Goal: Transaction & Acquisition: Purchase product/service

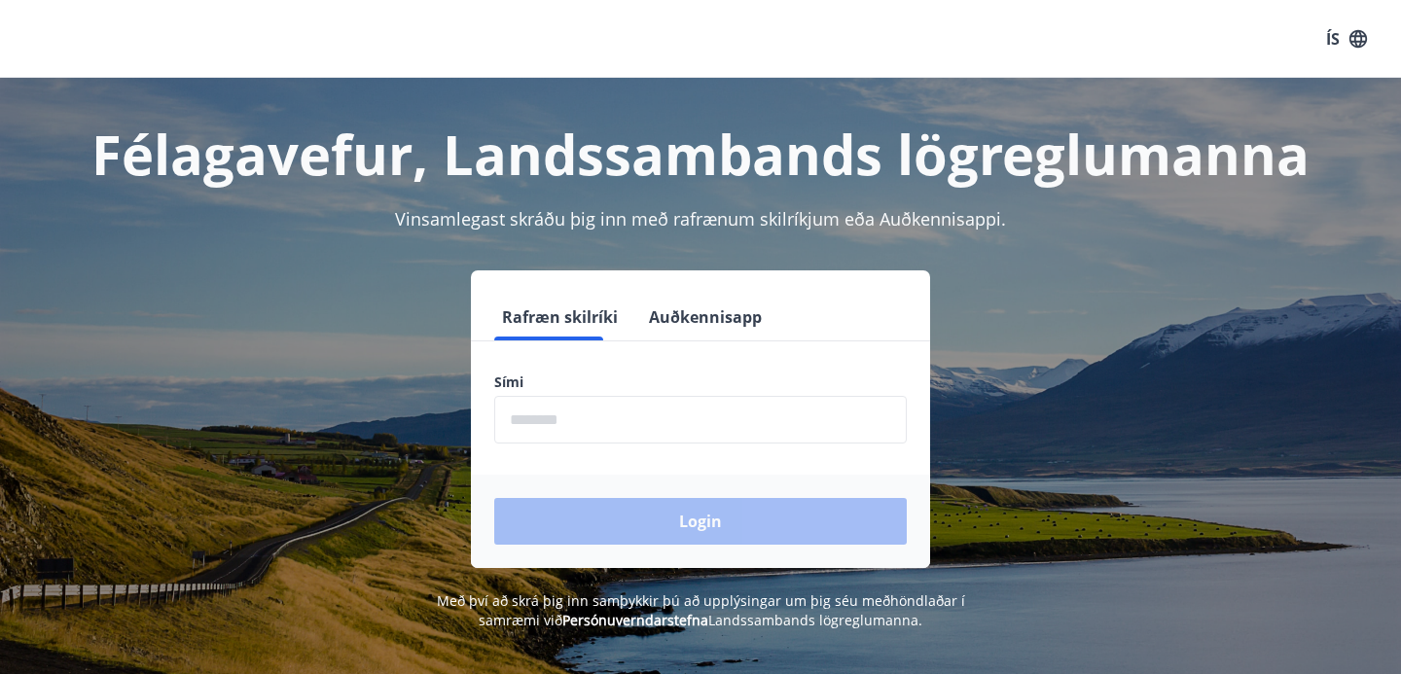
click at [673, 416] on input "phone" at bounding box center [700, 420] width 413 height 48
type input "********"
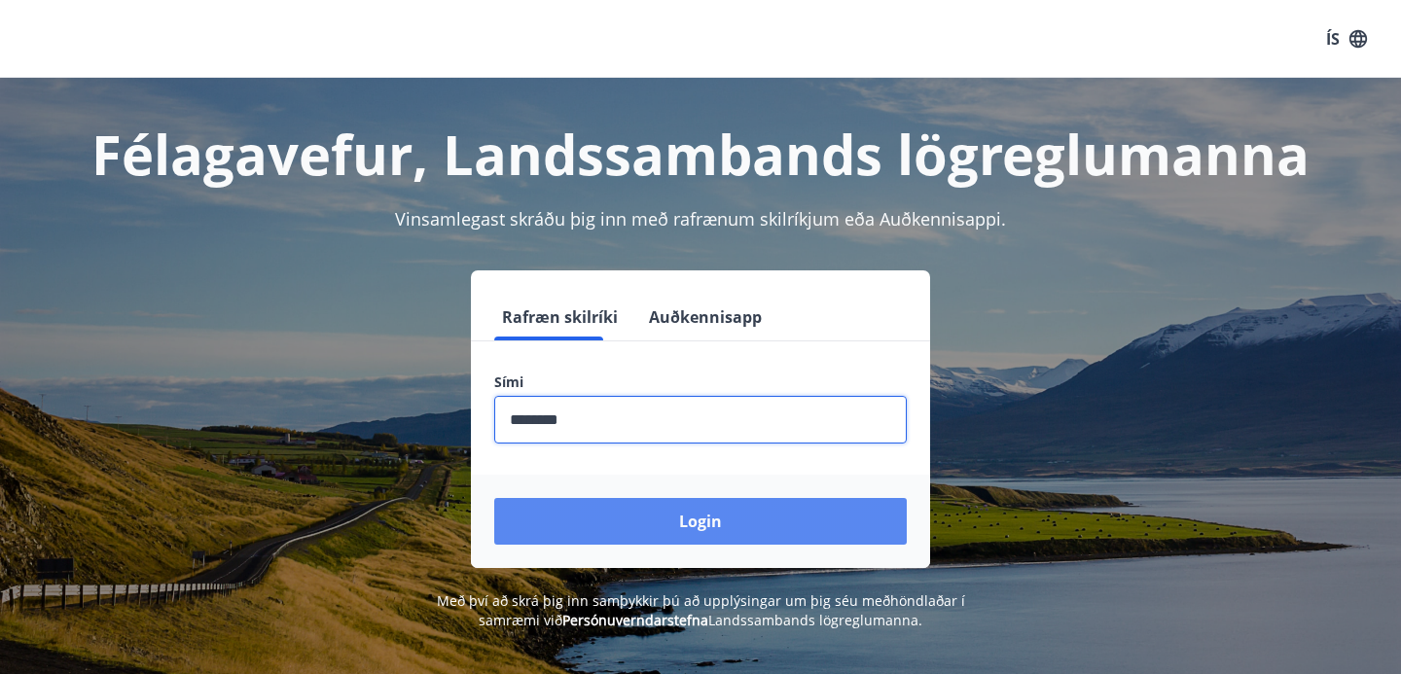
click at [671, 514] on button "Login" at bounding box center [700, 521] width 413 height 47
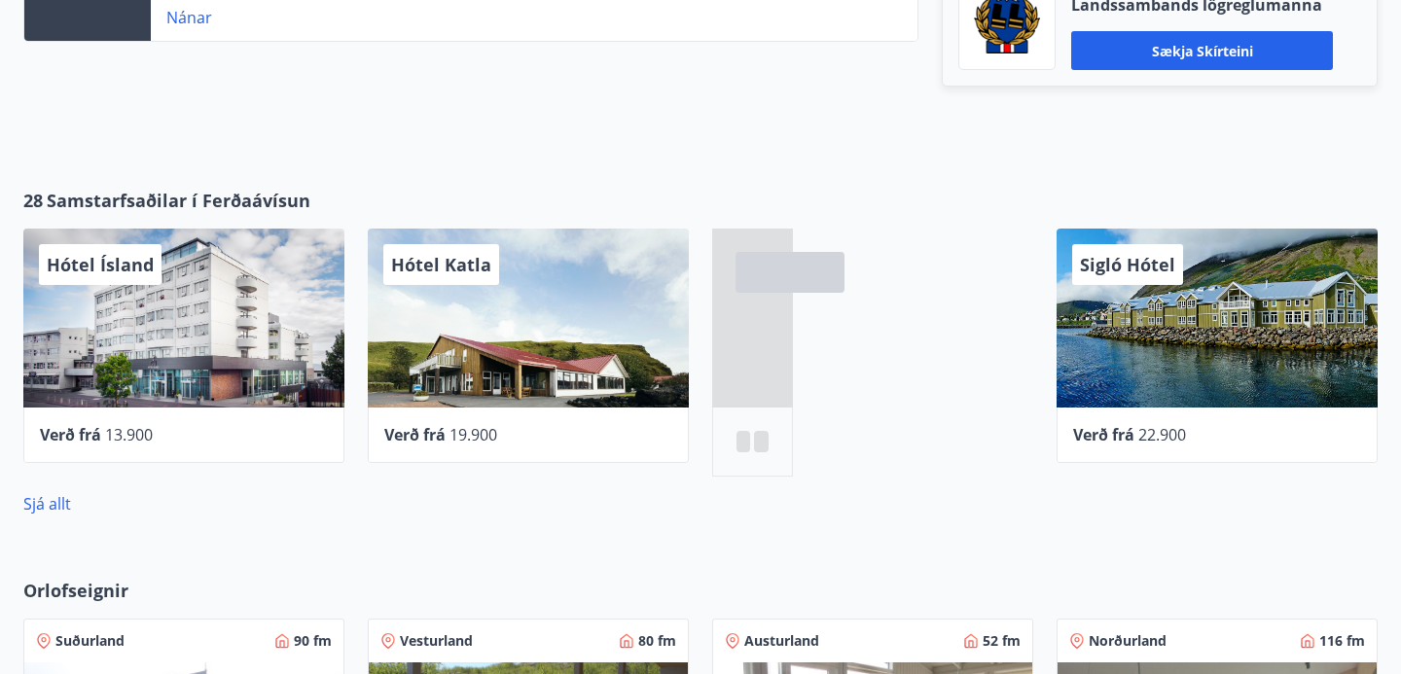
scroll to position [769, 0]
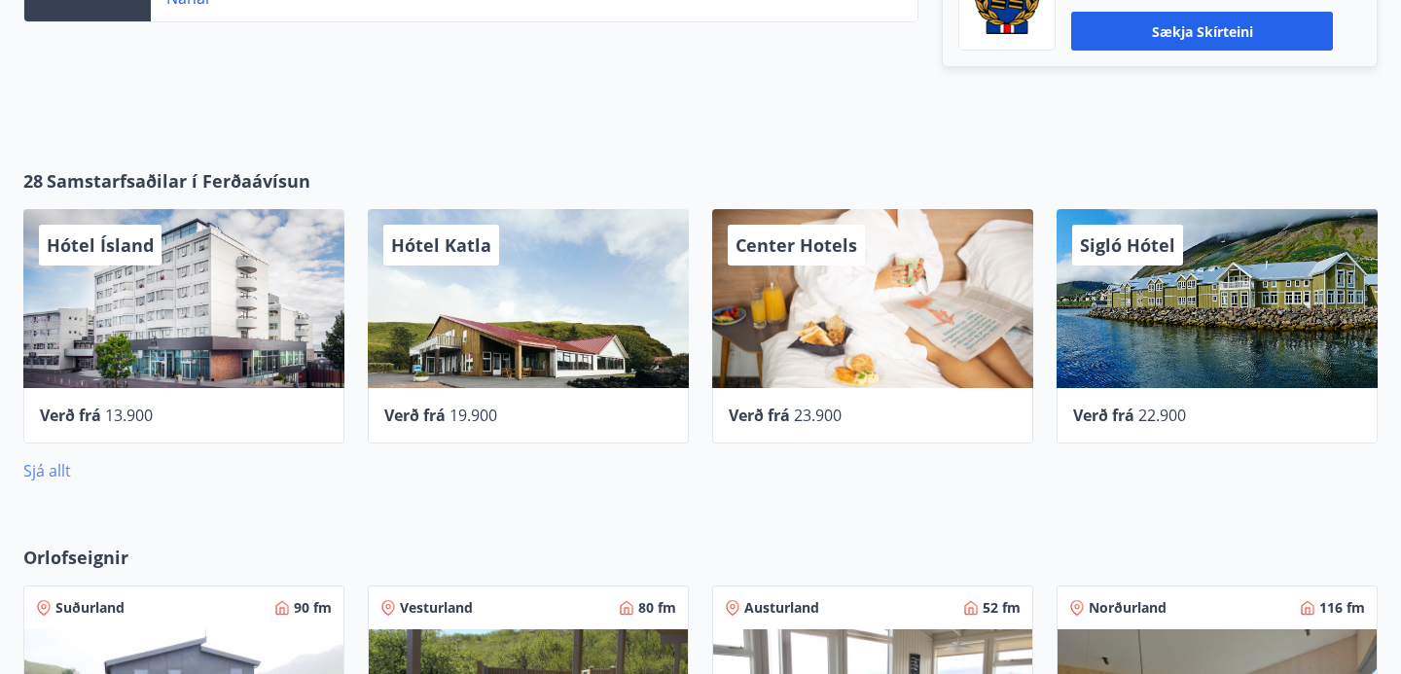
click at [66, 470] on link "Sjá allt" at bounding box center [47, 470] width 48 height 21
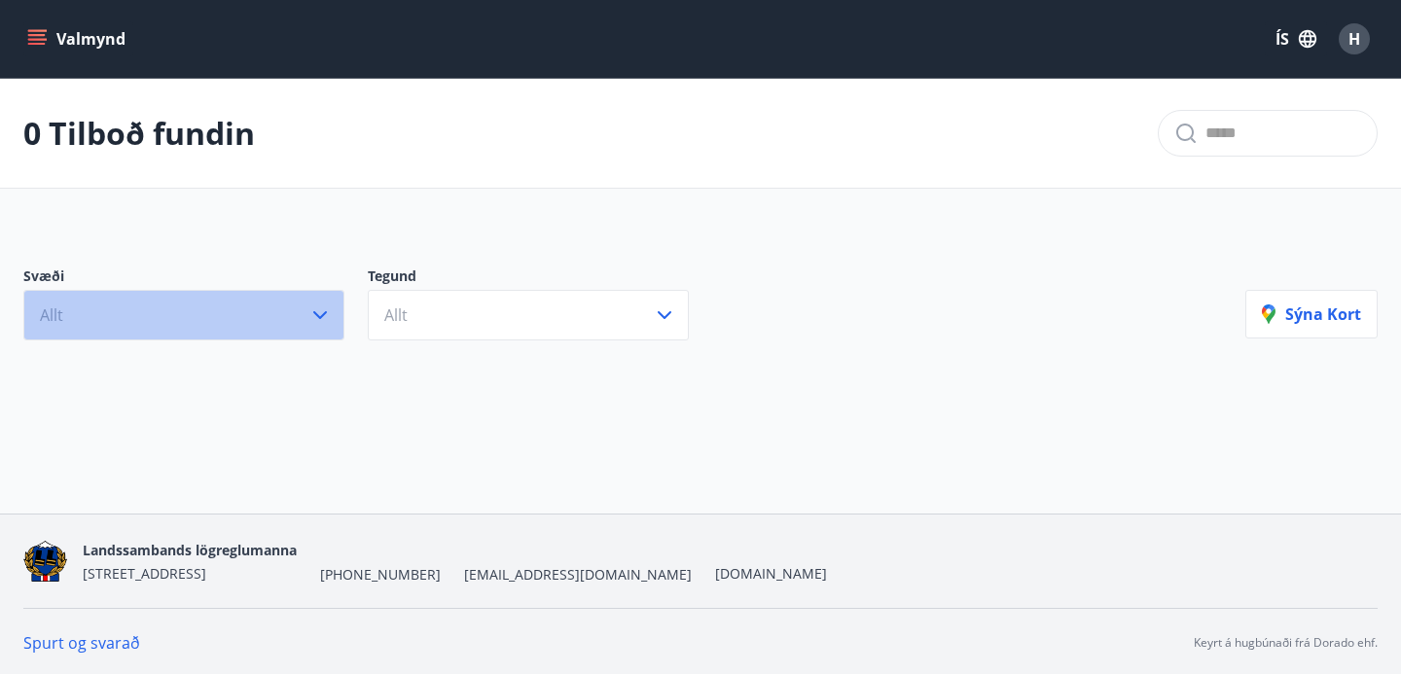
click at [290, 312] on button "Allt" at bounding box center [183, 315] width 321 height 51
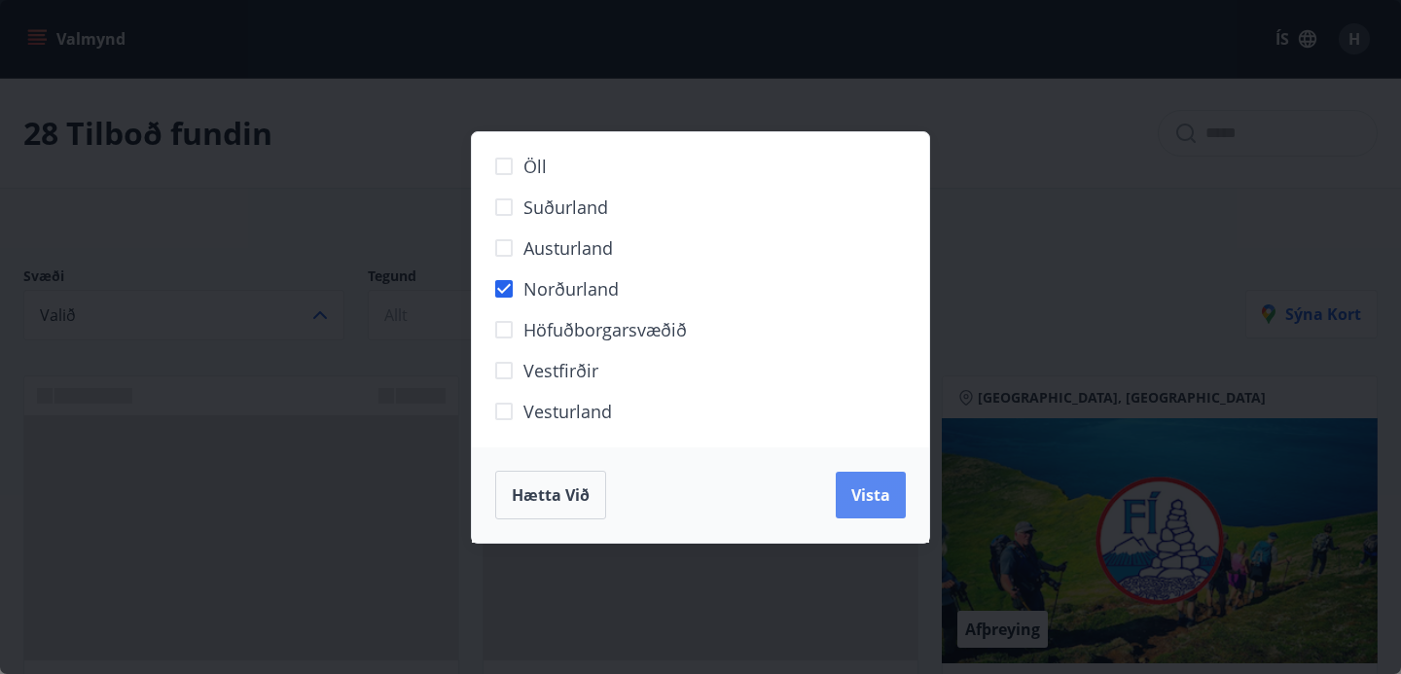
click at [864, 505] on span "Vista" at bounding box center [871, 495] width 39 height 21
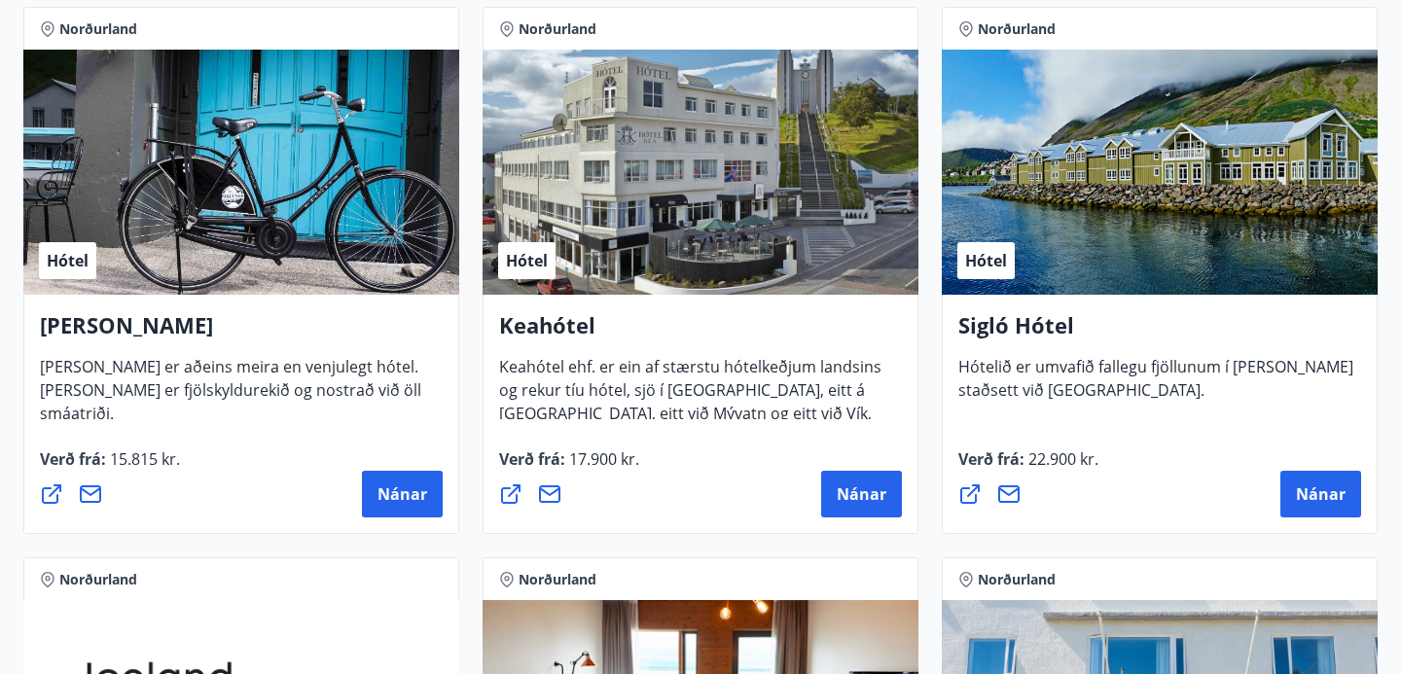
scroll to position [434, 0]
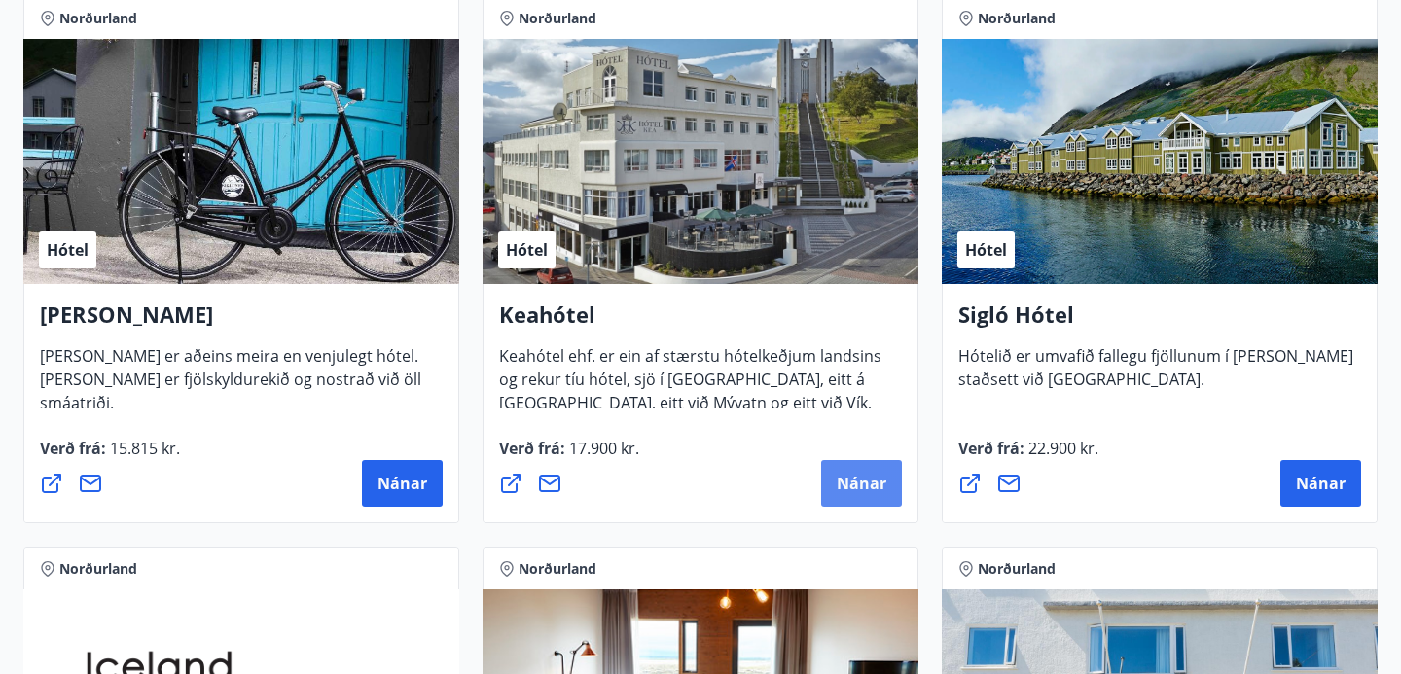
click at [870, 497] on button "Nánar" at bounding box center [861, 483] width 81 height 47
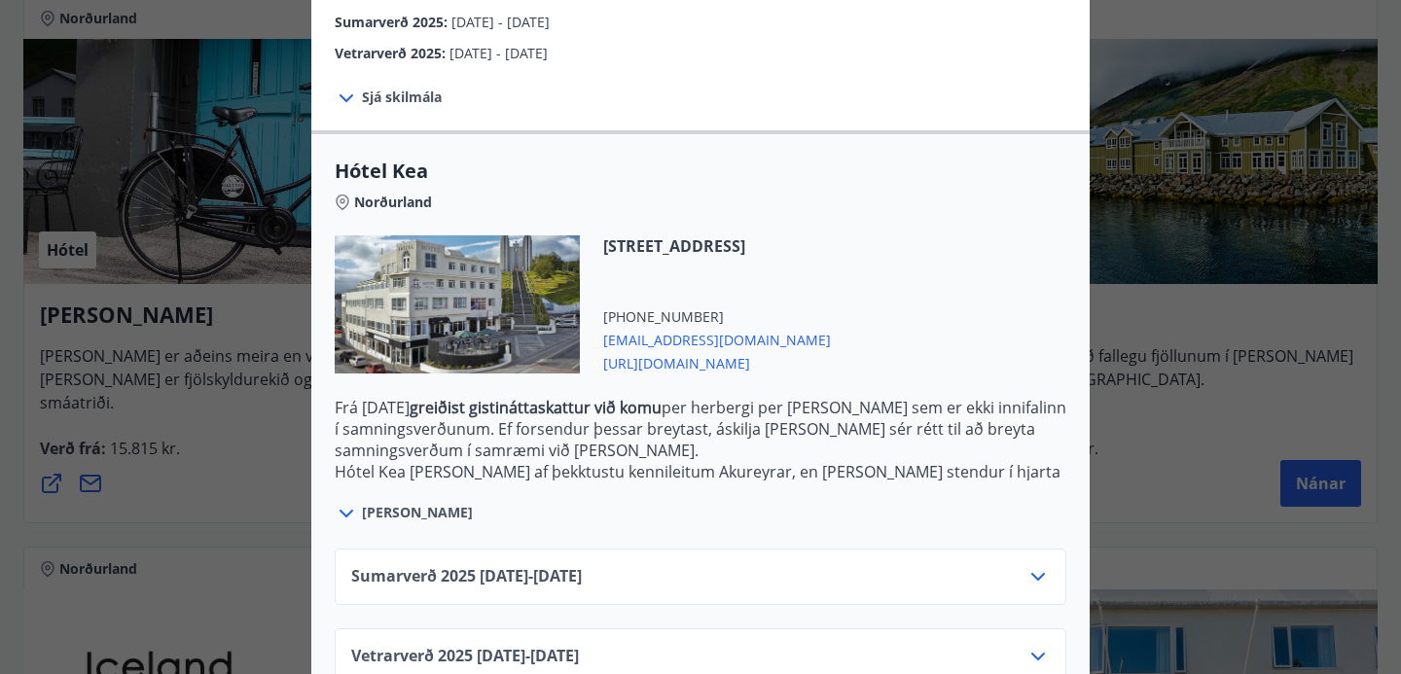
scroll to position [399, 0]
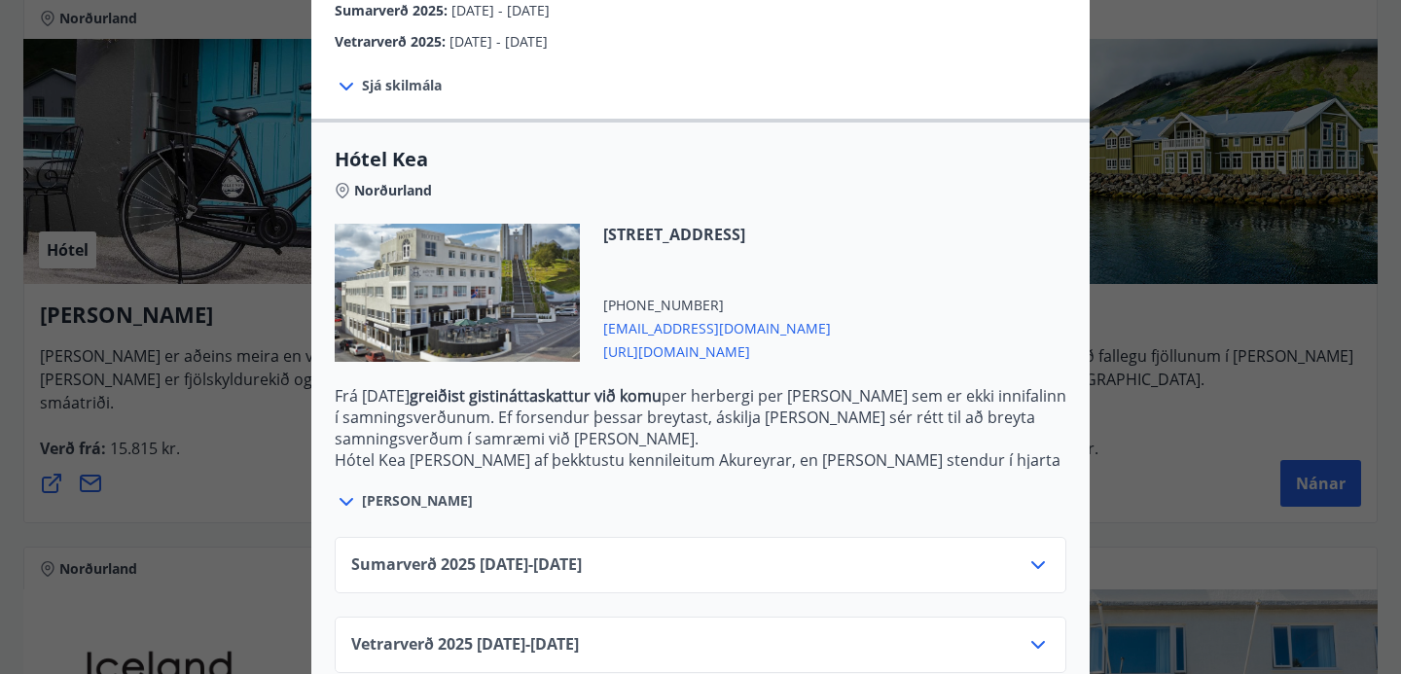
click at [730, 554] on div "Sumarverð [PHONE_NUMBER][DATE] - [DATE]" at bounding box center [700, 573] width 699 height 39
click at [1032, 556] on div "Sumarverð [PHONE_NUMBER][DATE] - [DATE]" at bounding box center [700, 573] width 699 height 39
click at [1034, 554] on icon at bounding box center [1038, 565] width 23 height 23
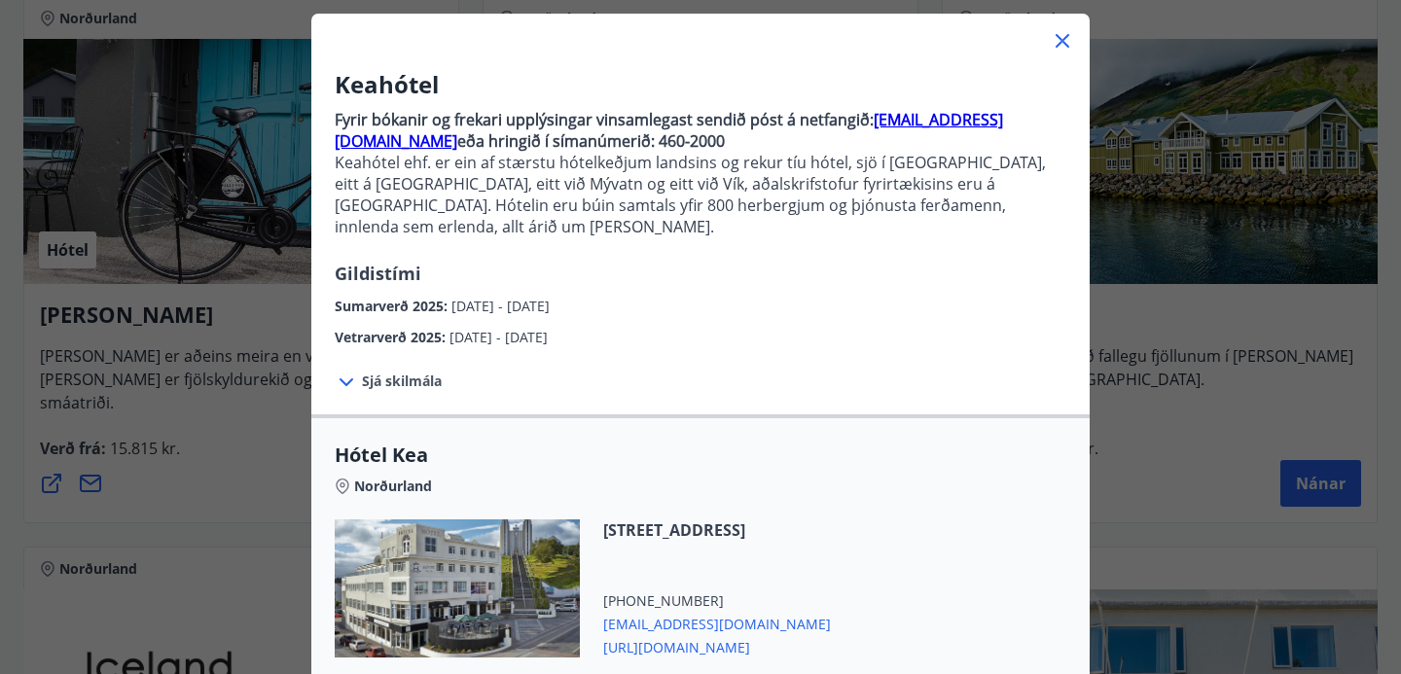
scroll to position [0, 0]
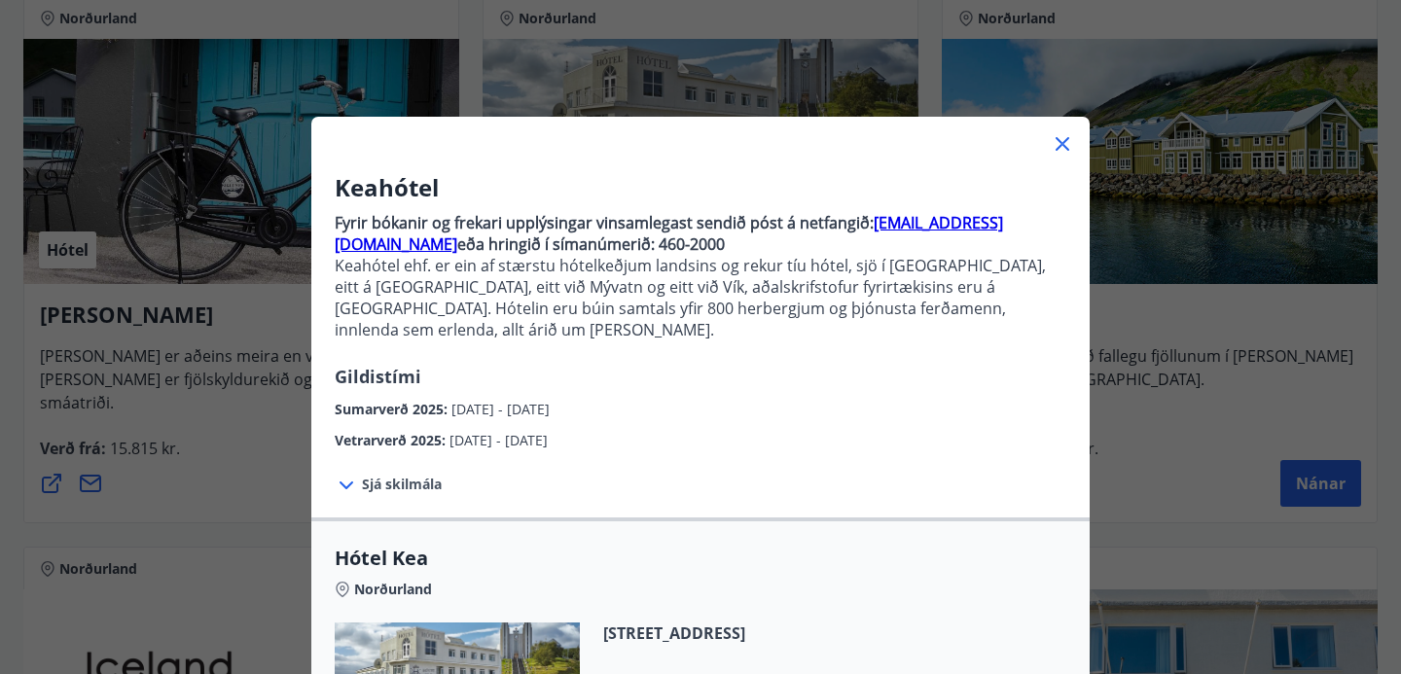
click at [1063, 140] on icon at bounding box center [1062, 143] width 23 height 23
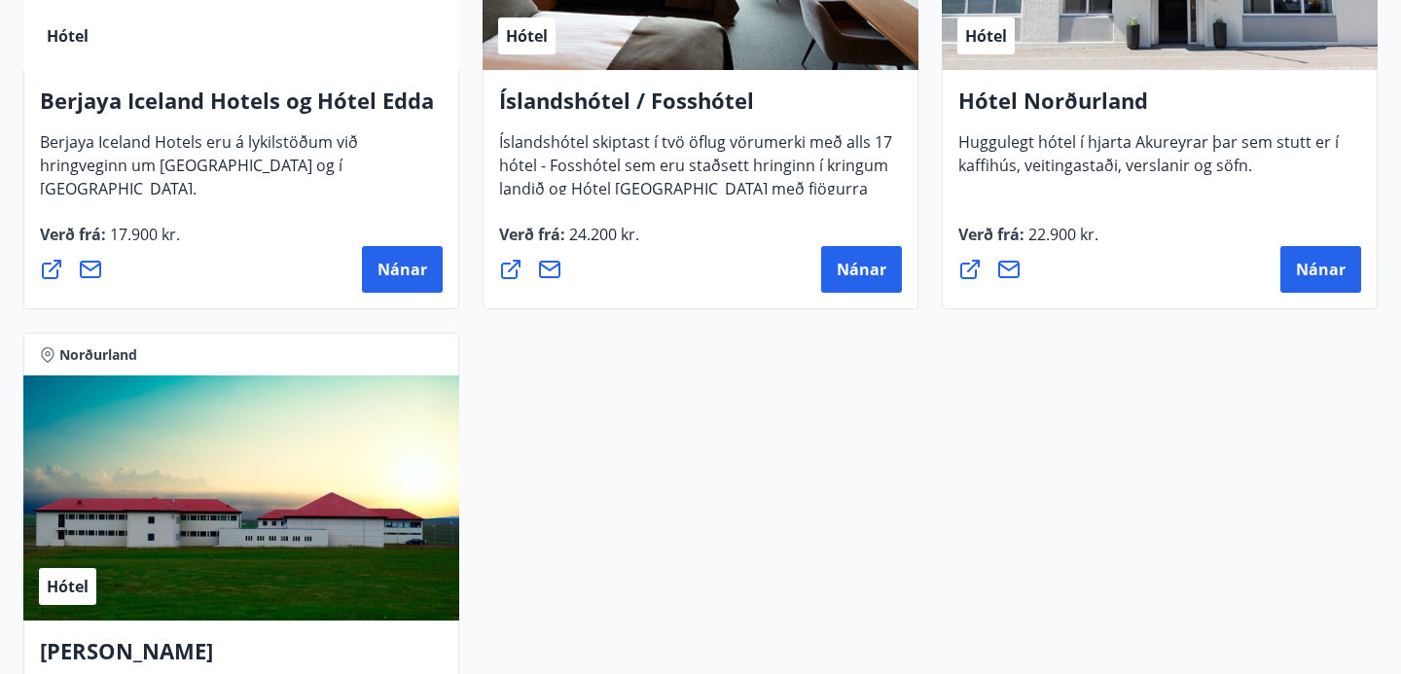
scroll to position [1181, 0]
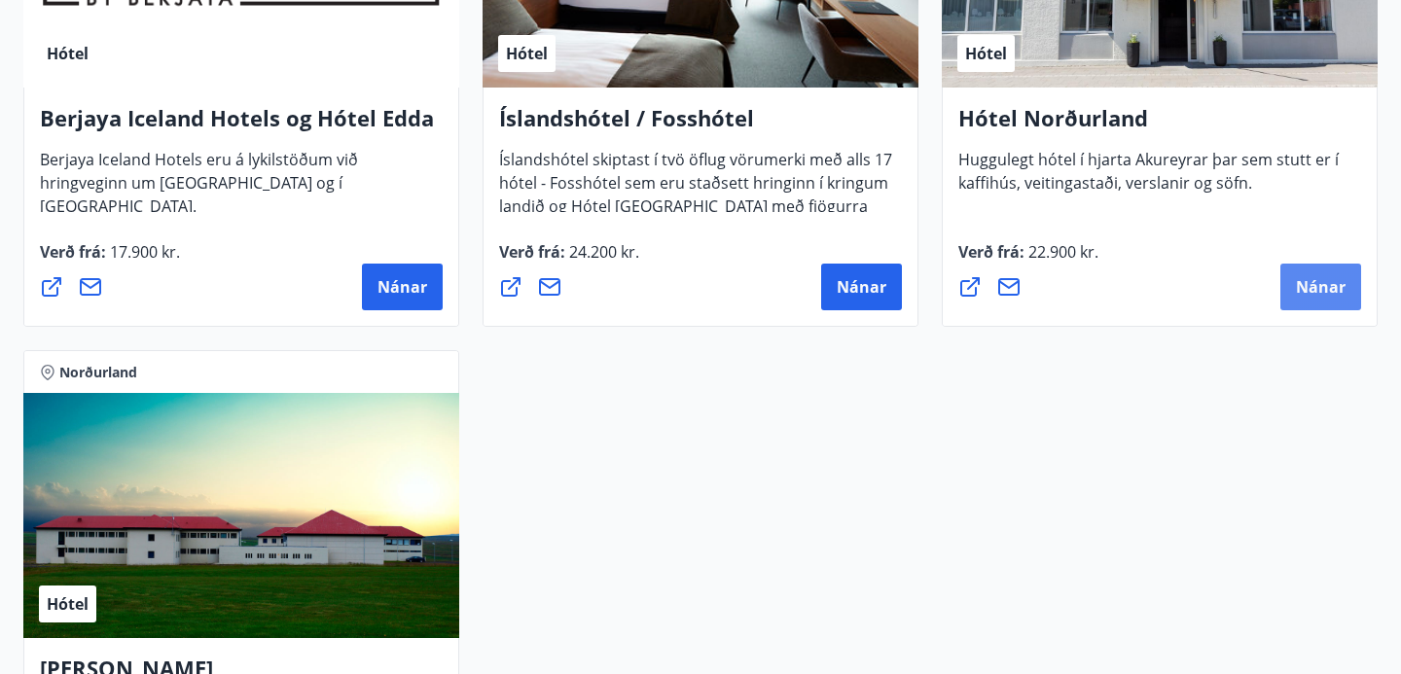
click at [1312, 293] on span "Nánar" at bounding box center [1321, 286] width 50 height 21
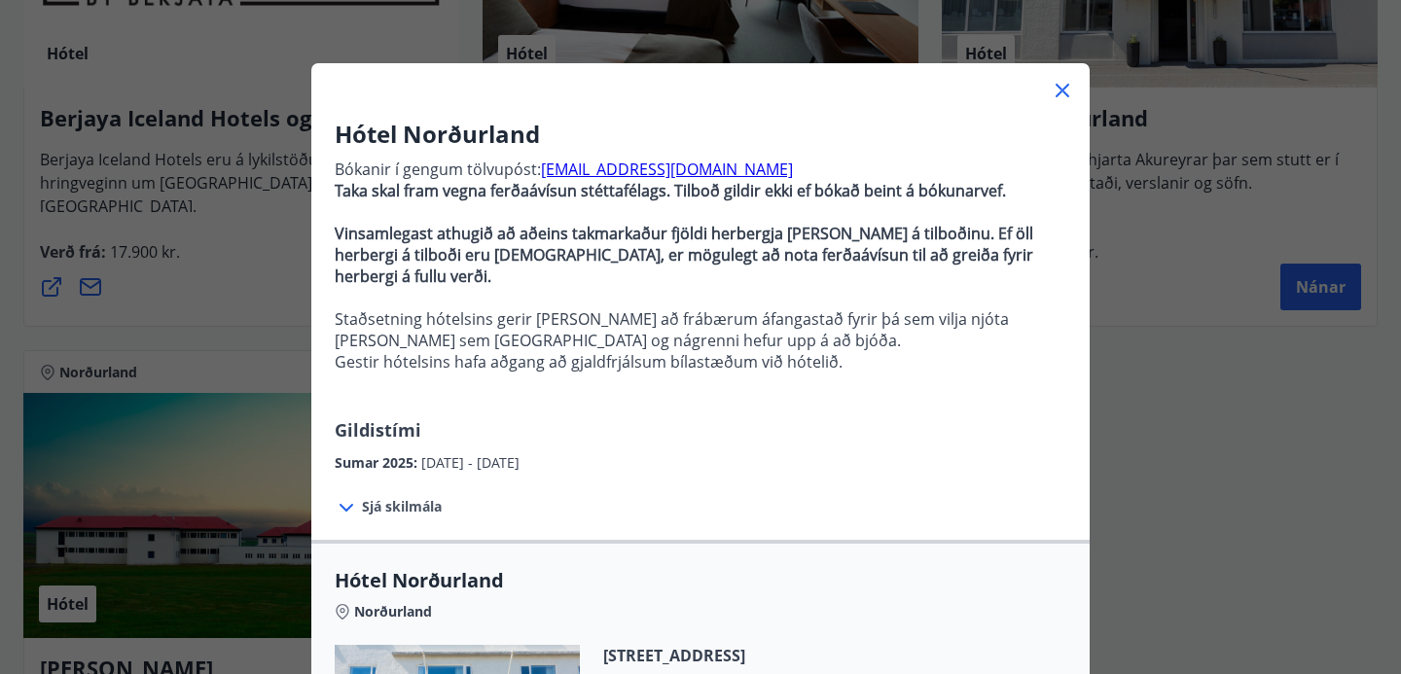
scroll to position [26, 0]
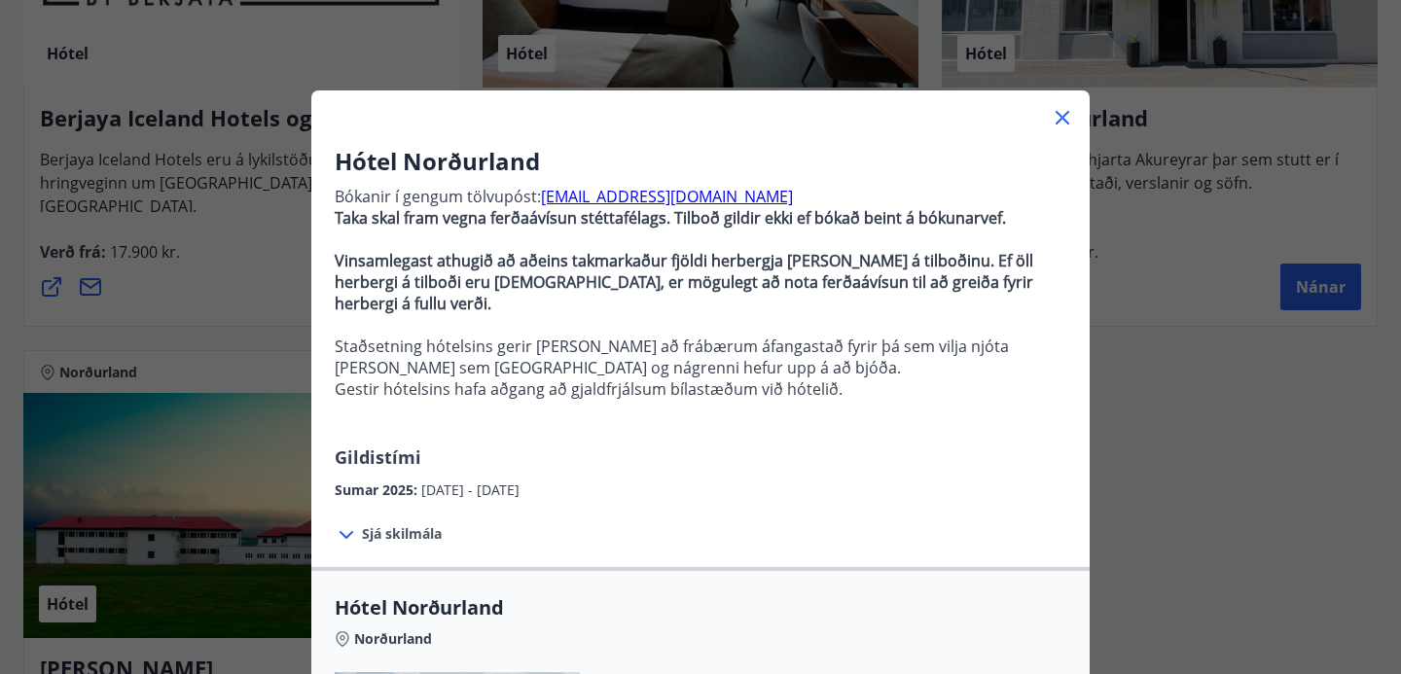
click at [1066, 118] on icon at bounding box center [1062, 117] width 23 height 23
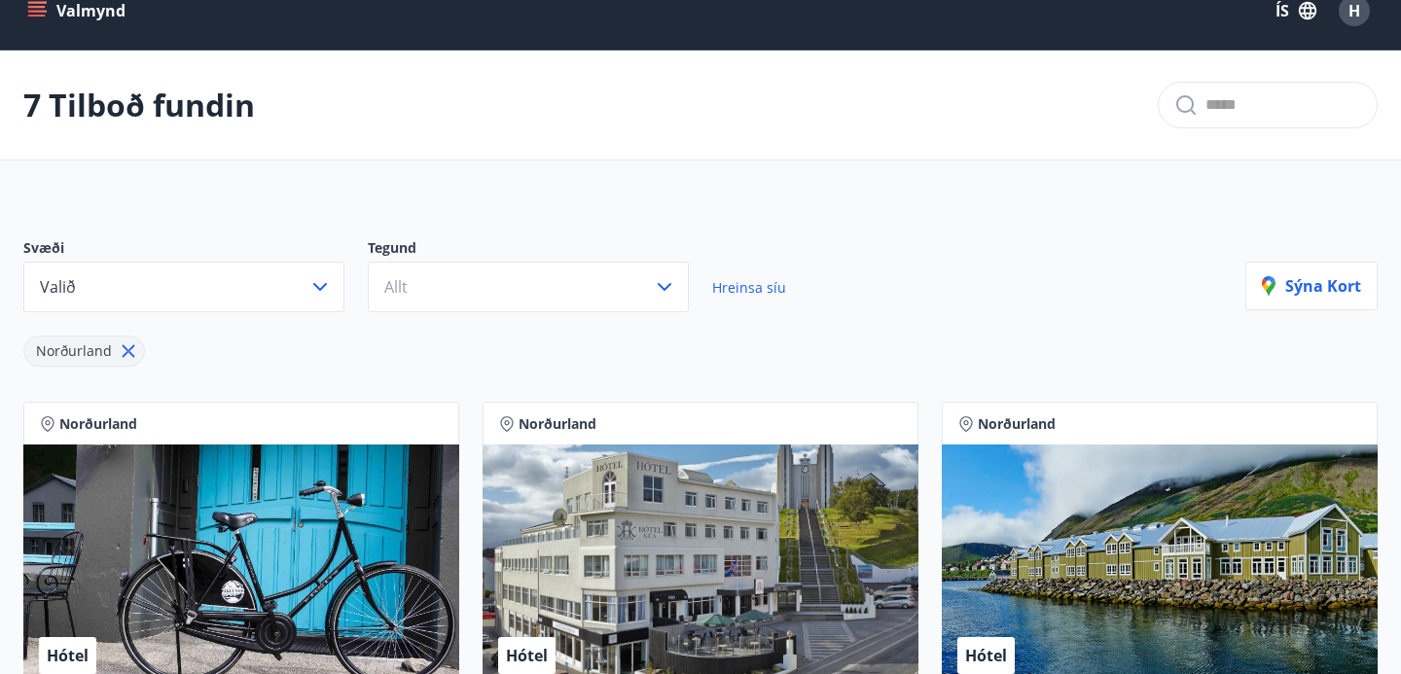
scroll to position [0, 0]
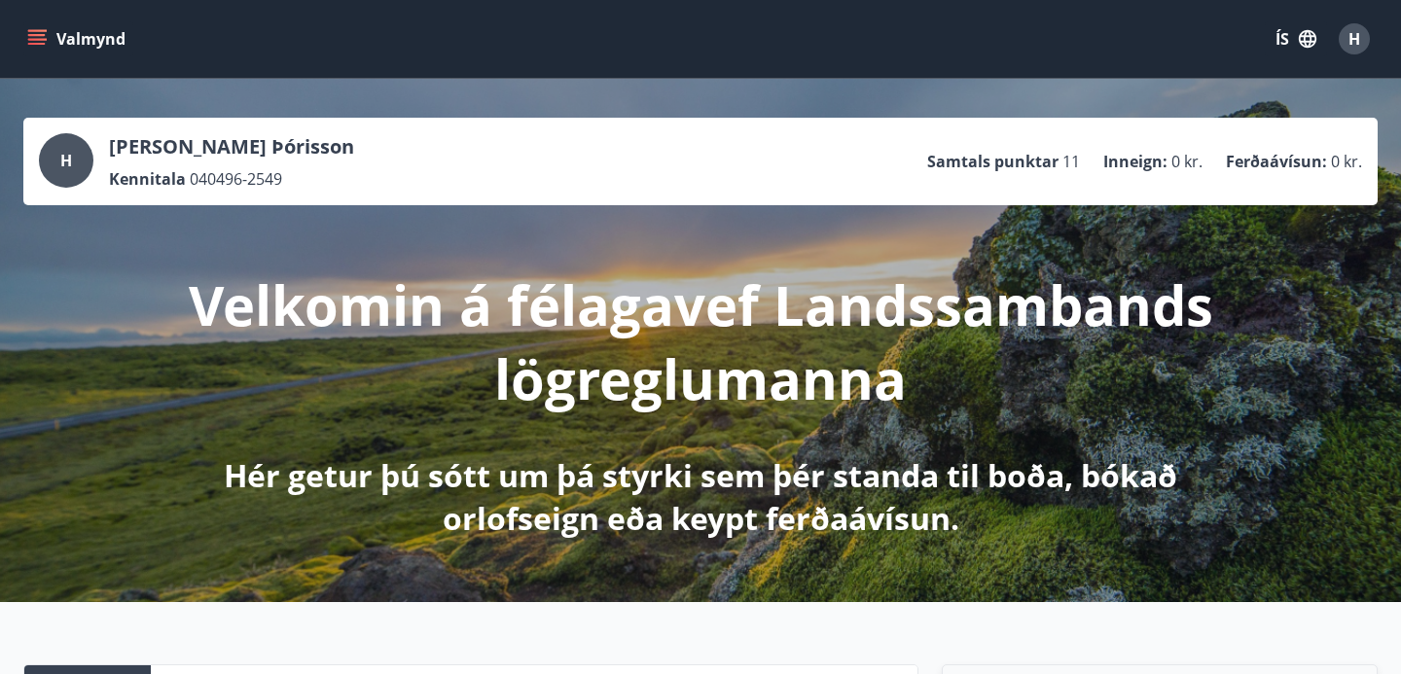
click at [45, 33] on icon "menu" at bounding box center [36, 38] width 19 height 19
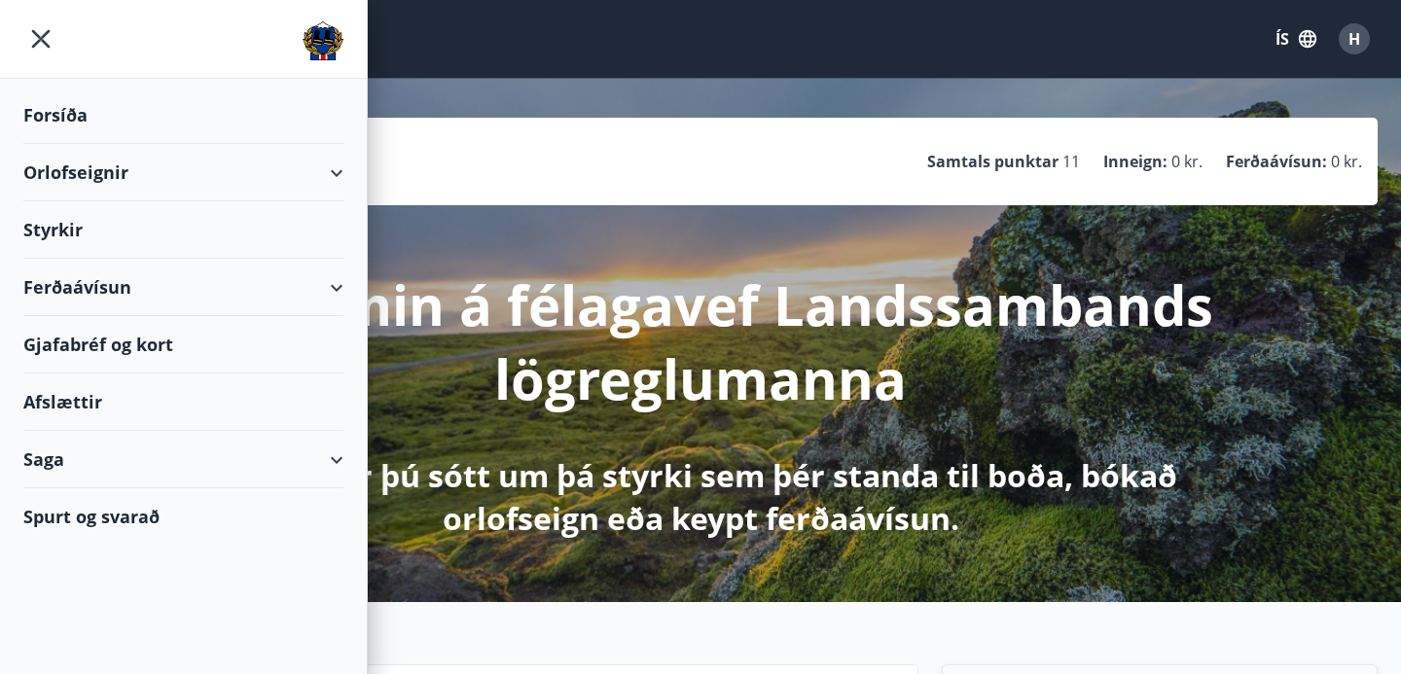
click at [288, 166] on div "Orlofseignir" at bounding box center [183, 172] width 320 height 57
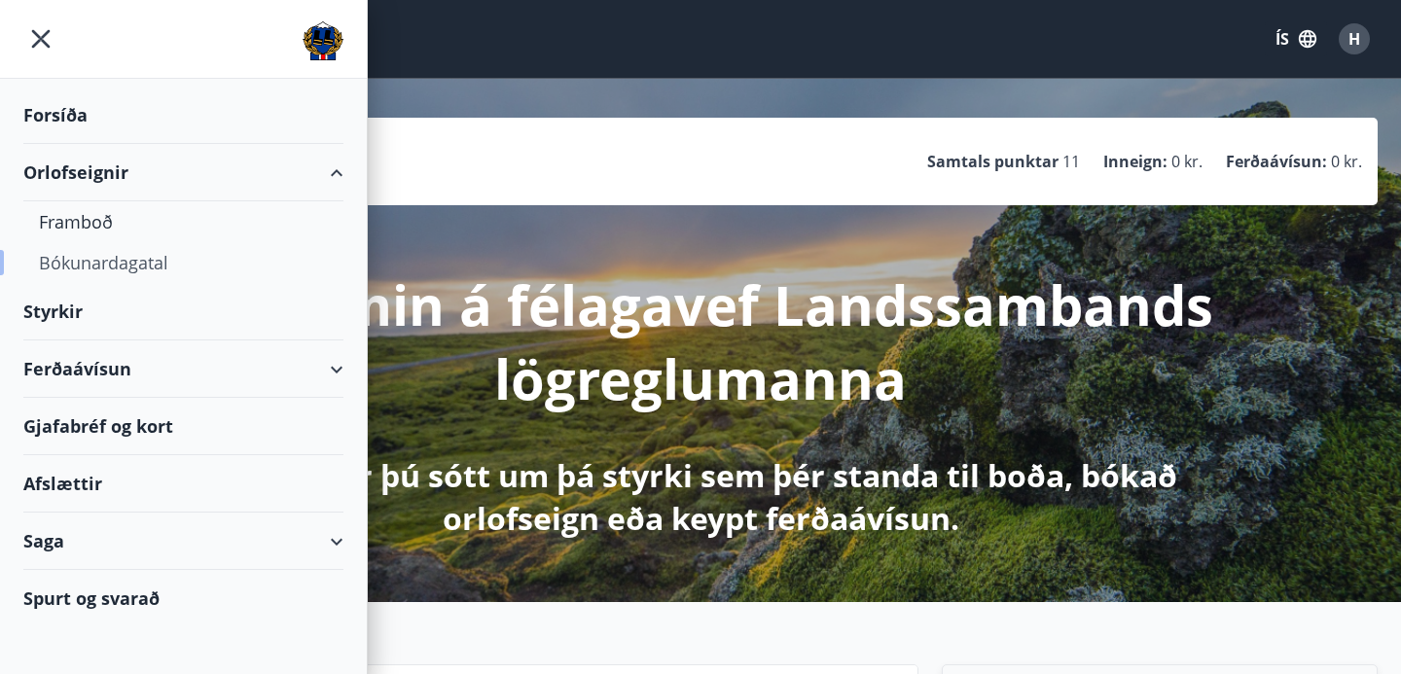
click at [96, 250] on div "Bókunardagatal" at bounding box center [183, 262] width 289 height 41
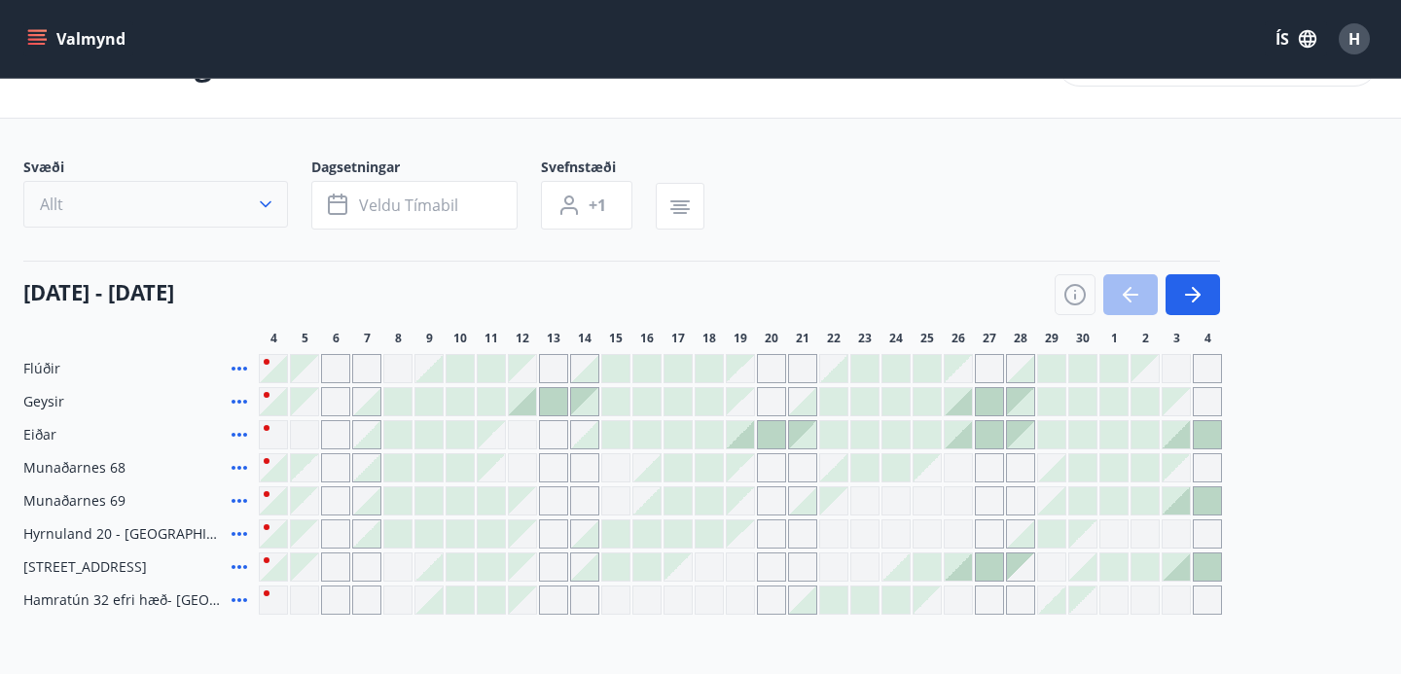
scroll to position [36, 0]
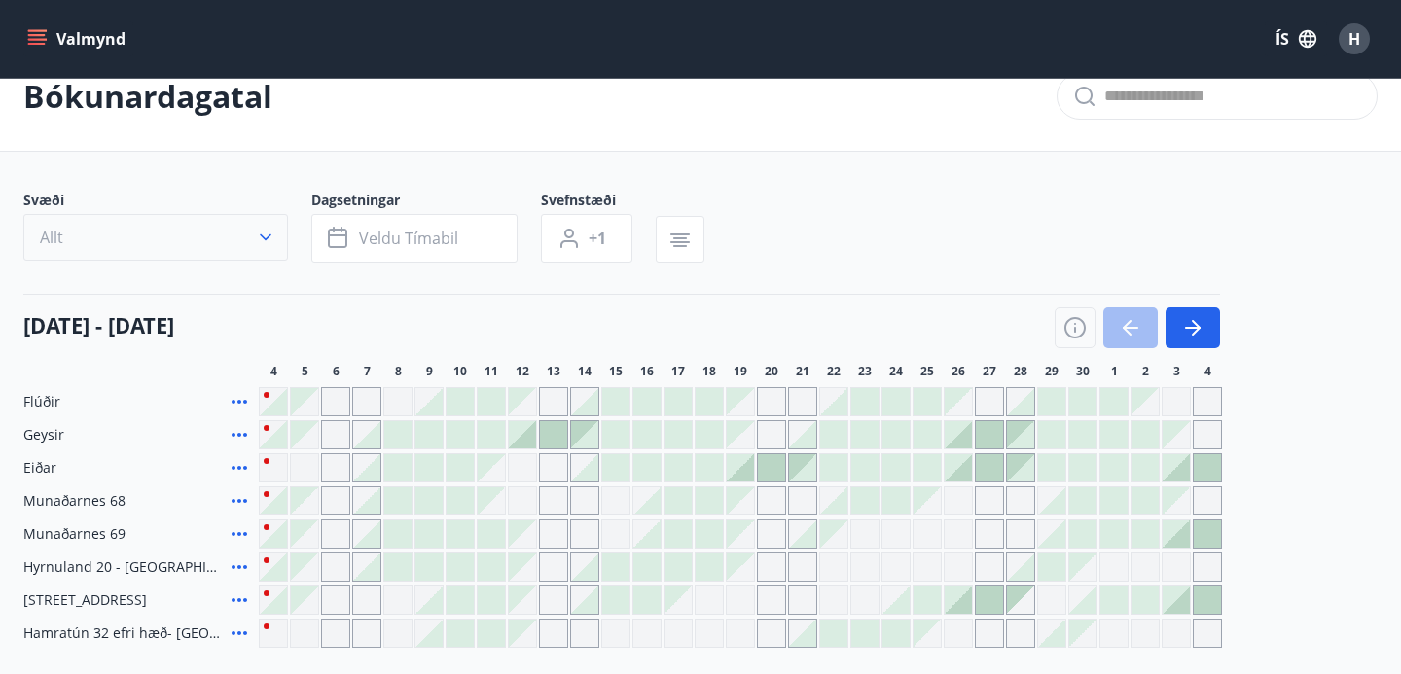
click at [240, 228] on button "Allt" at bounding box center [155, 237] width 265 height 47
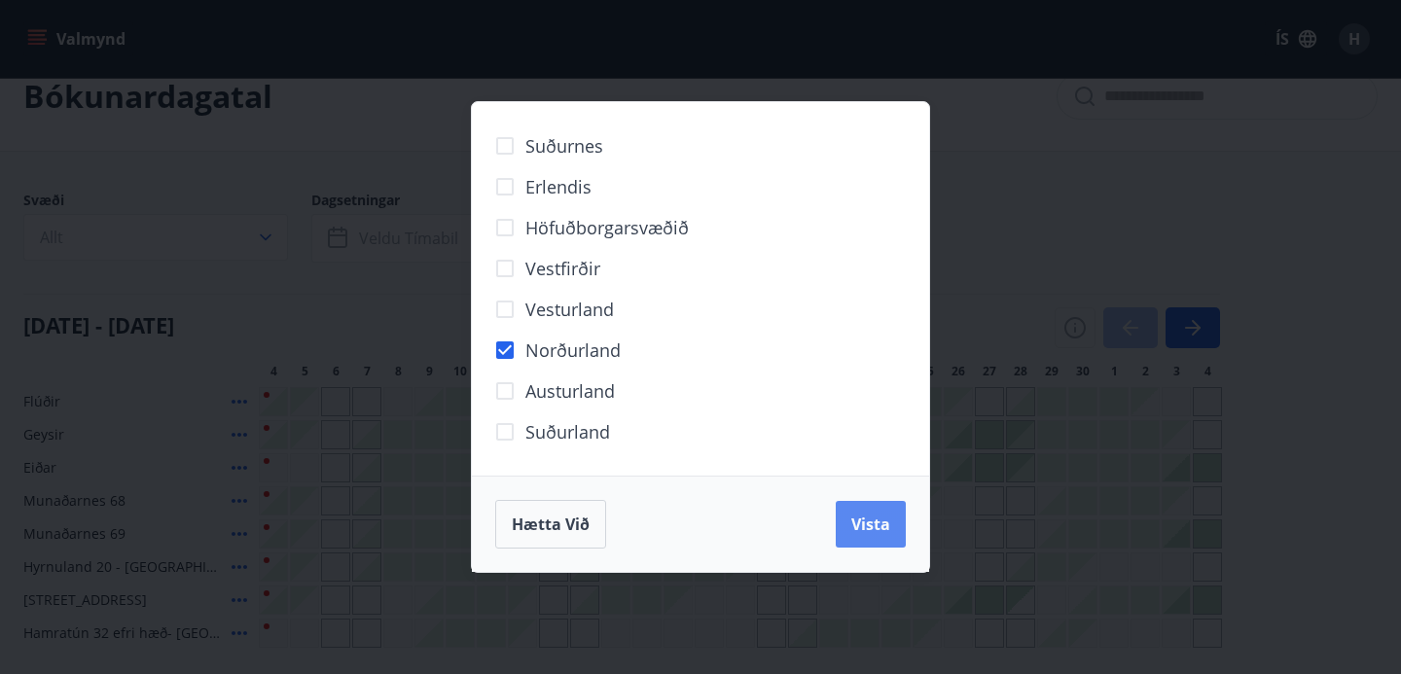
click at [867, 530] on span "Vista" at bounding box center [871, 524] width 39 height 21
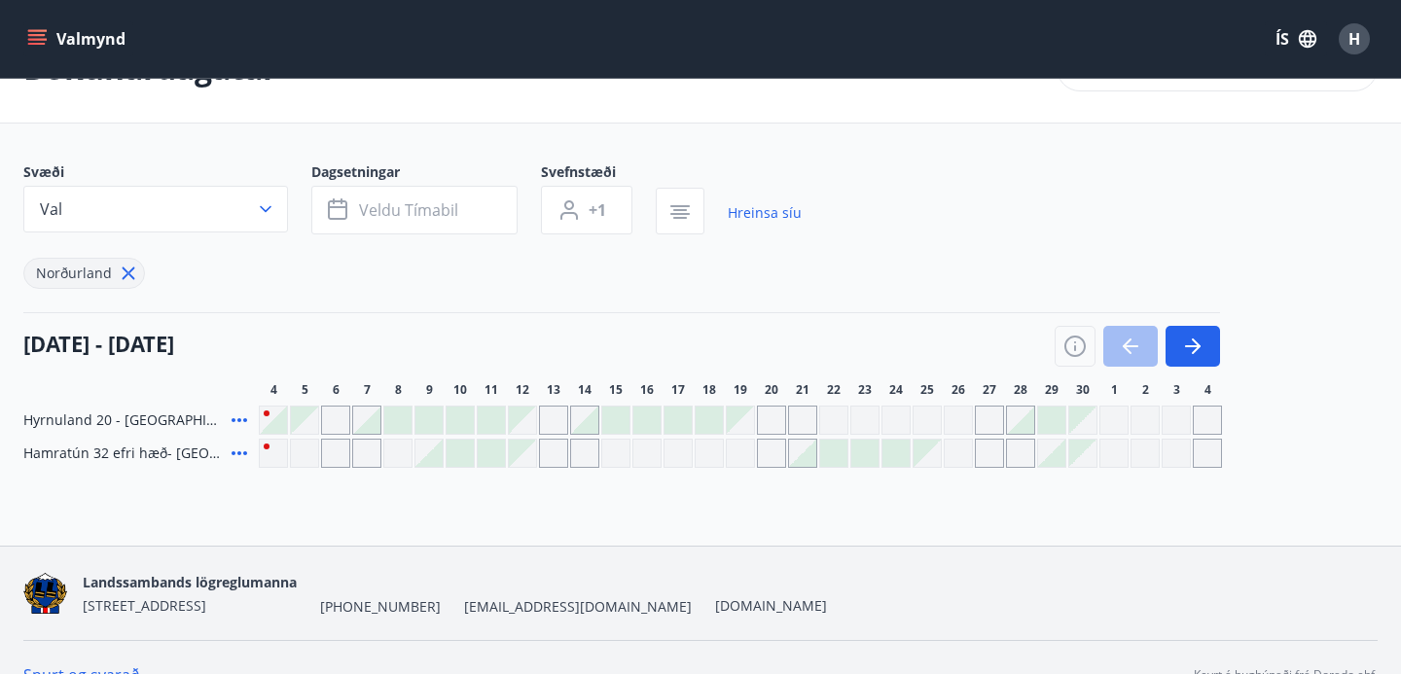
scroll to position [71, 0]
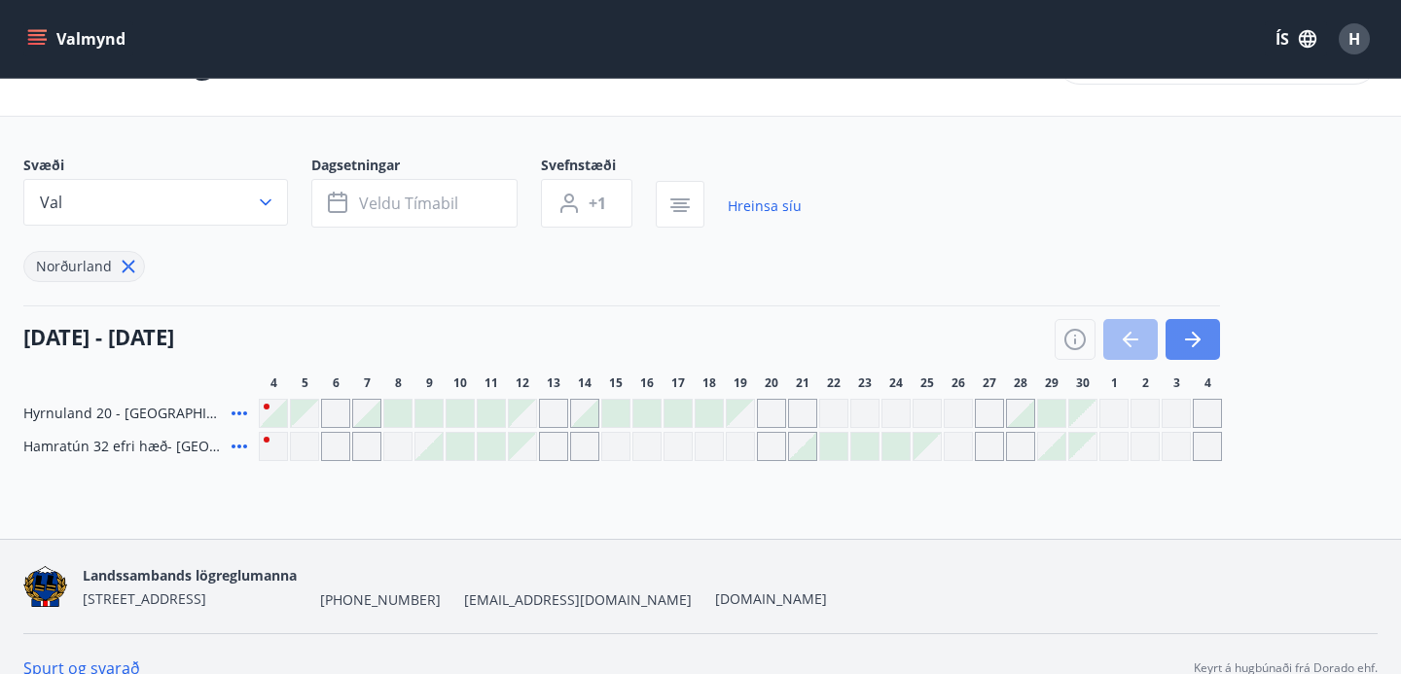
click at [1204, 332] on icon "button" at bounding box center [1192, 339] width 23 height 23
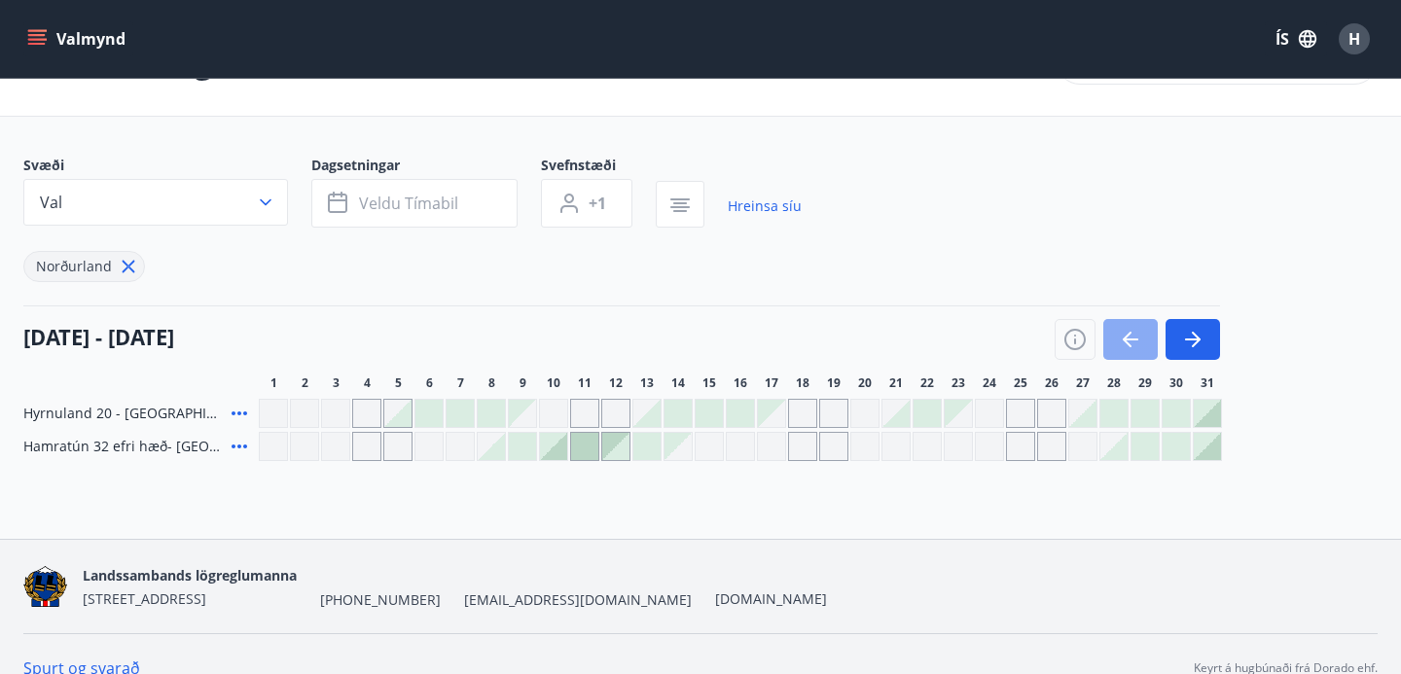
click at [1121, 345] on icon "button" at bounding box center [1130, 339] width 23 height 23
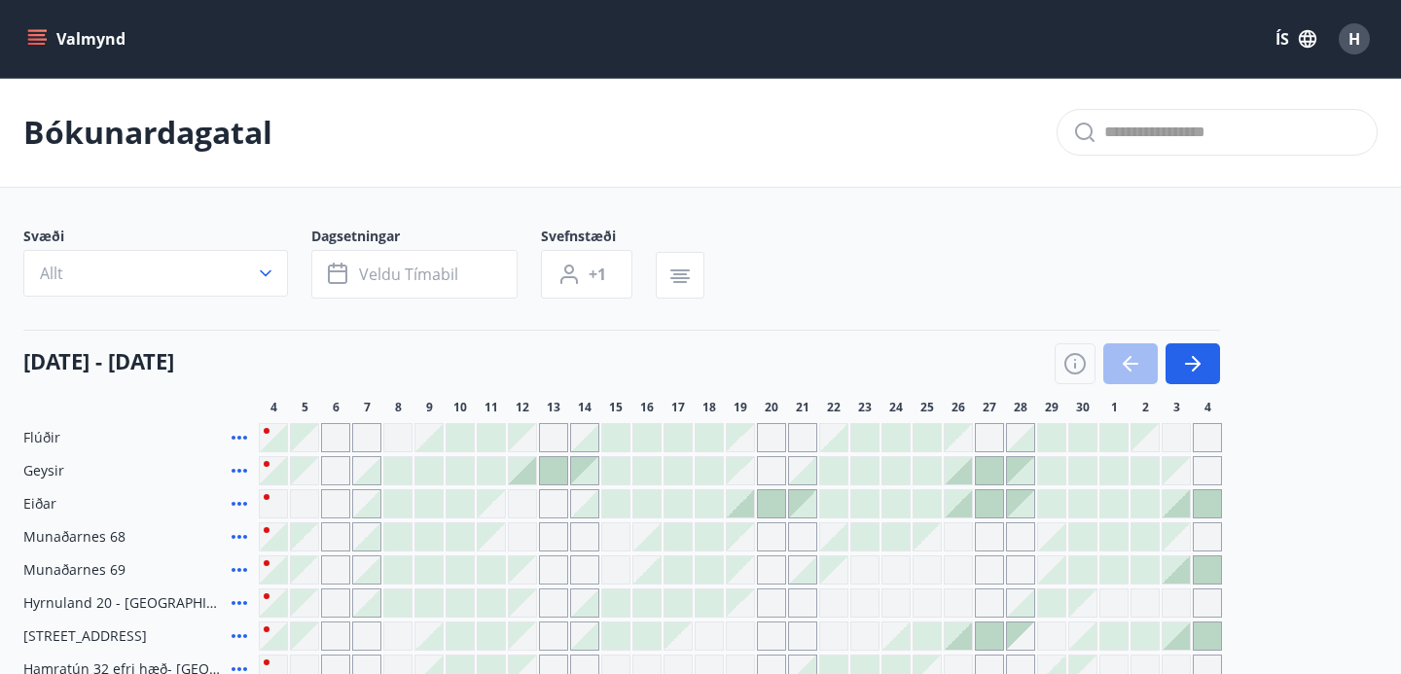
click at [25, 49] on button "Valmynd" at bounding box center [78, 38] width 110 height 35
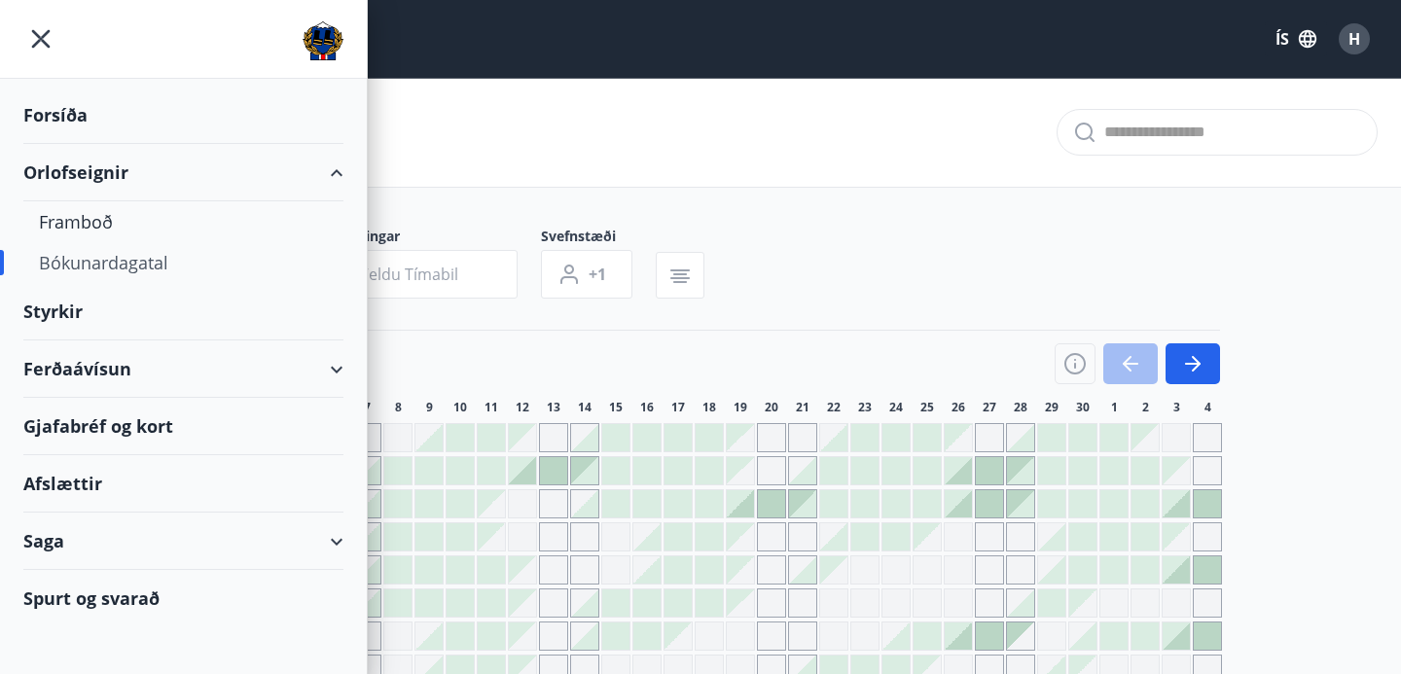
click at [365, 395] on div "Ferðaávísun" at bounding box center [183, 369] width 367 height 57
click at [355, 390] on div "Ferðaávísun" at bounding box center [183, 369] width 367 height 57
click at [347, 376] on div "Ferðaávísun" at bounding box center [183, 369] width 367 height 57
click at [337, 373] on div "Ferðaávísun" at bounding box center [183, 369] width 320 height 57
click at [75, 361] on div "Ferðaávísun" at bounding box center [183, 369] width 320 height 57
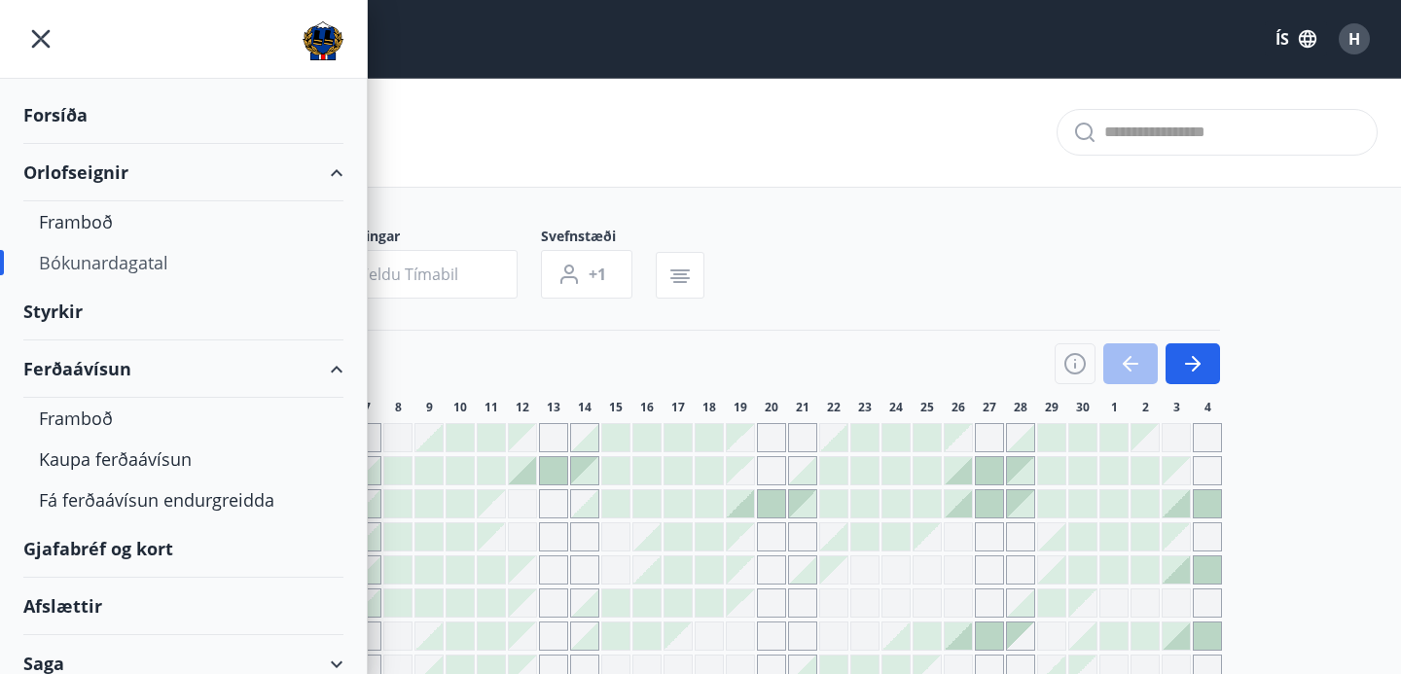
click at [340, 382] on div "Ferðaávísun" at bounding box center [183, 369] width 320 height 57
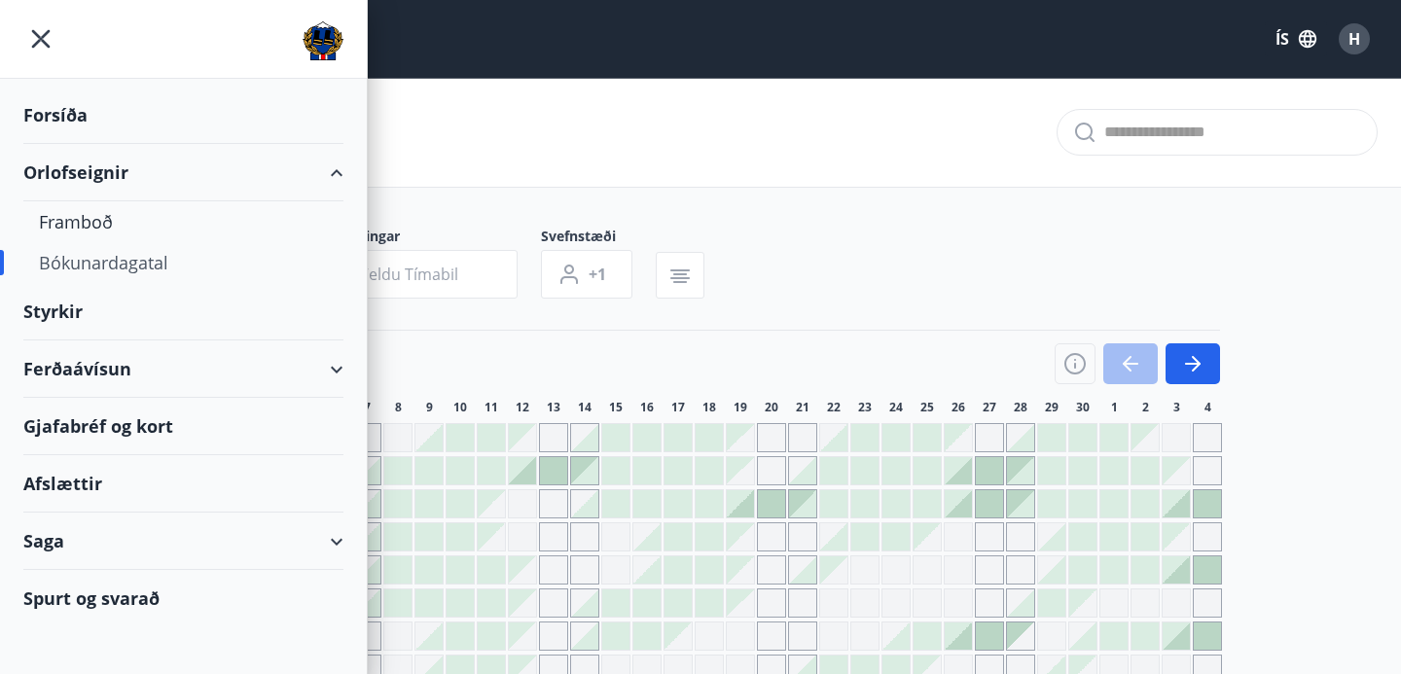
click at [339, 377] on div "Ferðaávísun" at bounding box center [183, 369] width 320 height 57
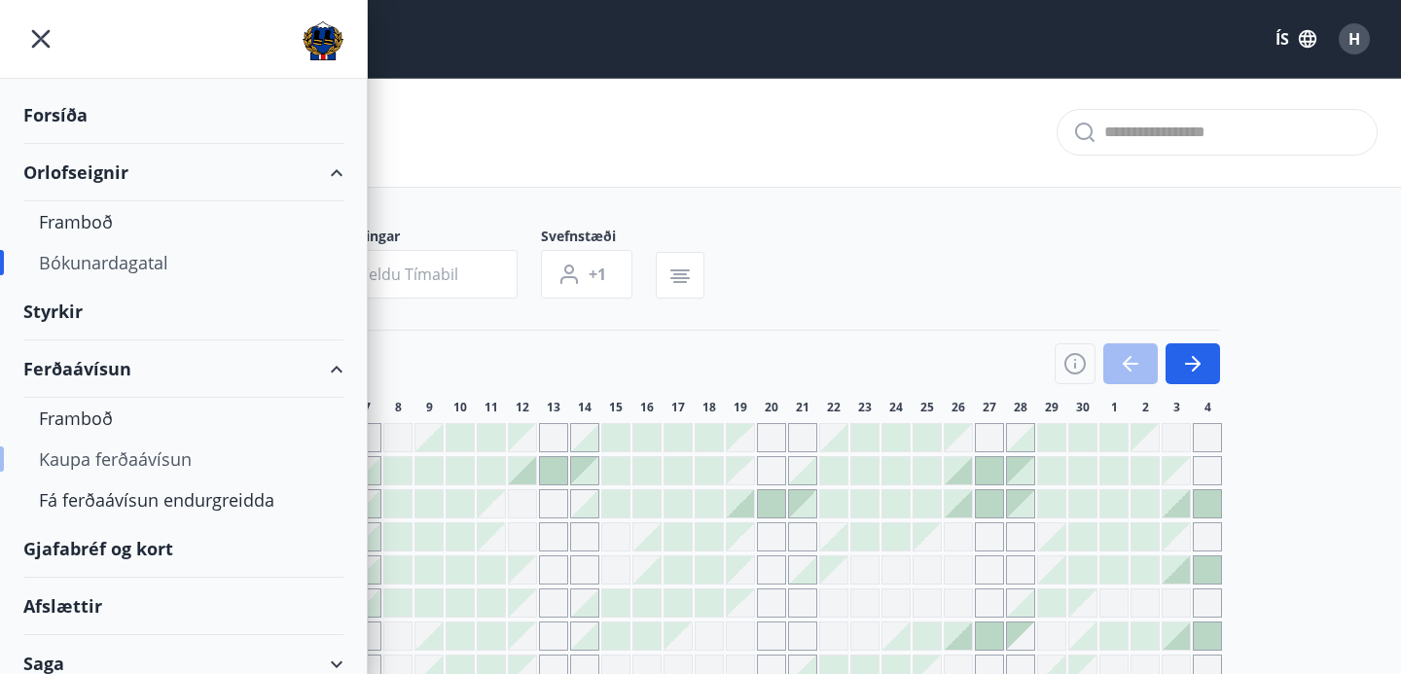
click at [135, 461] on div "Kaupa ferðaávísun" at bounding box center [183, 459] width 289 height 41
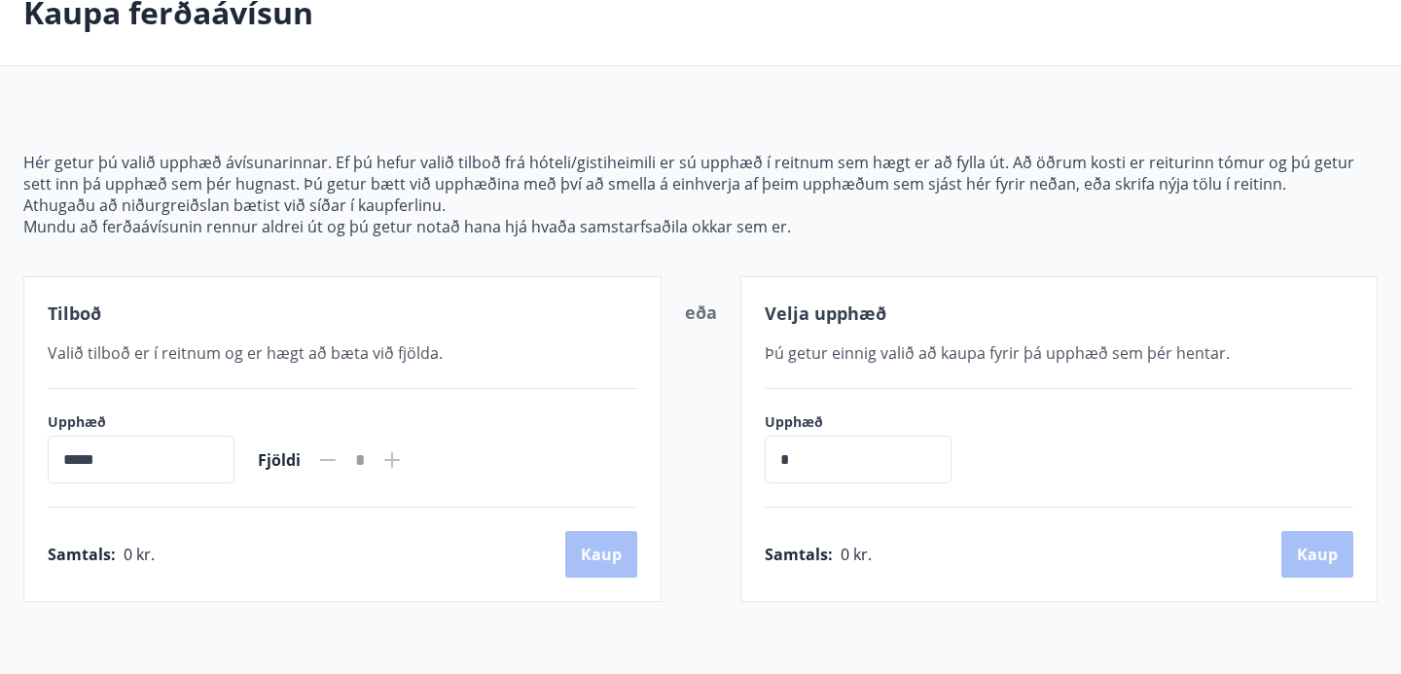
scroll to position [154, 0]
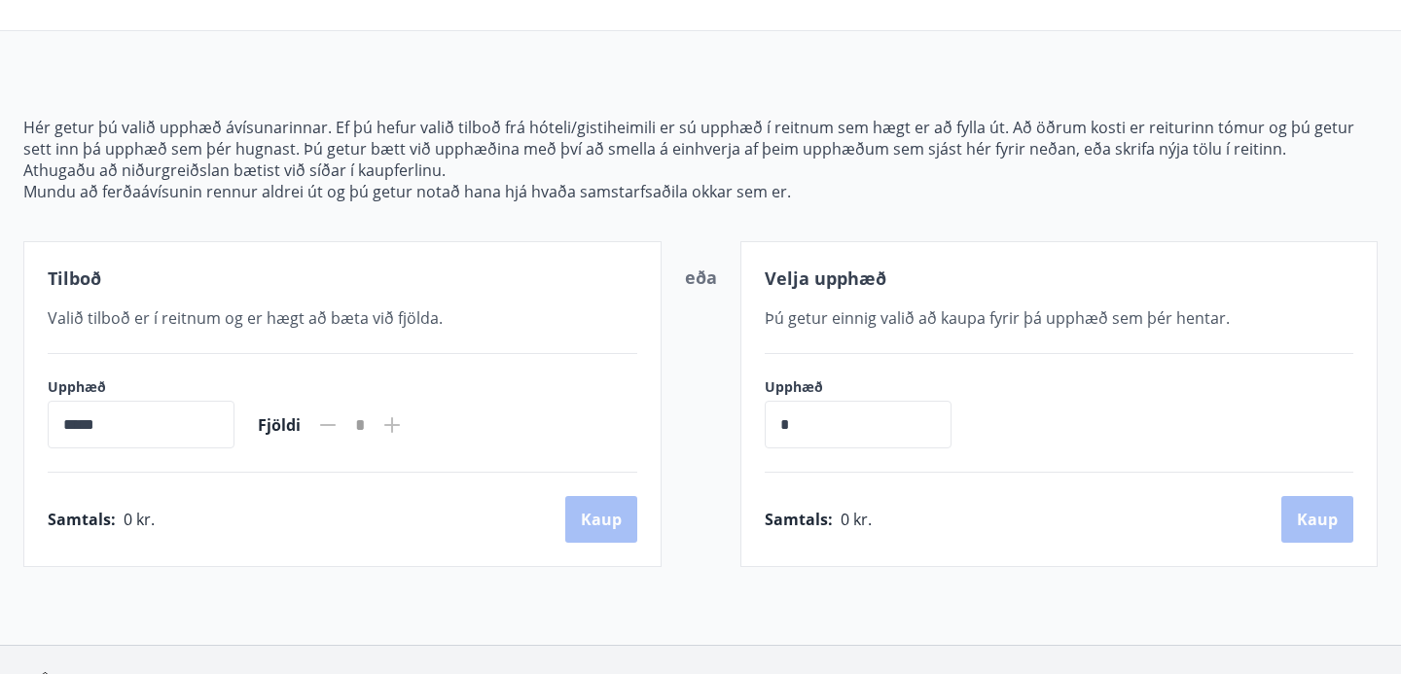
click at [194, 432] on input "*****" at bounding box center [141, 425] width 187 height 48
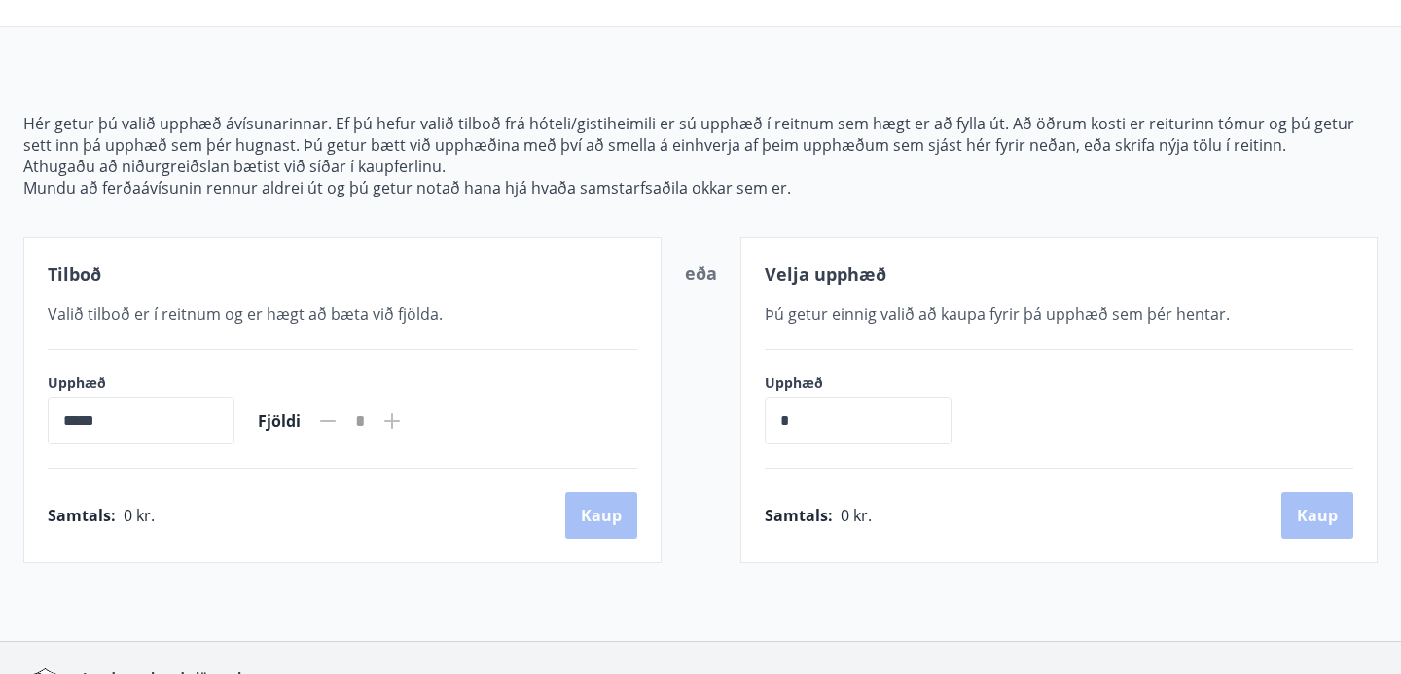
scroll to position [0, 0]
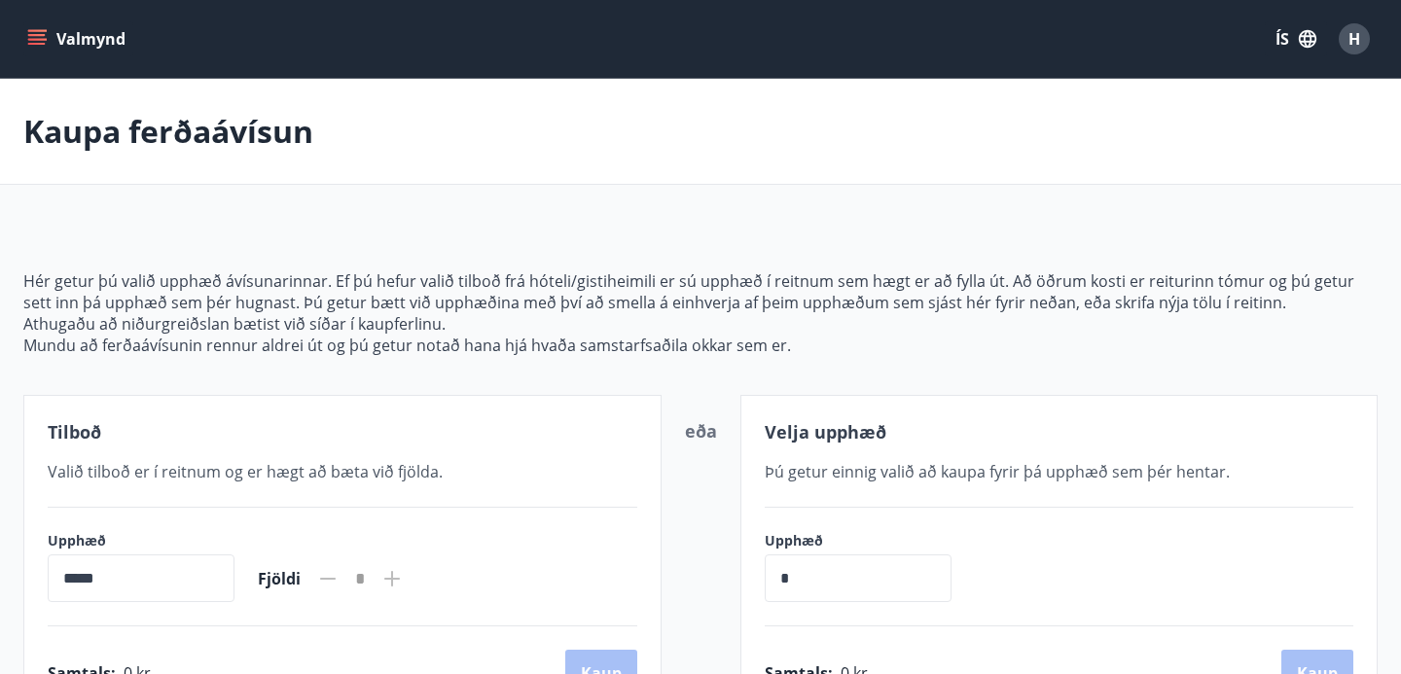
click at [34, 46] on icon "menu" at bounding box center [36, 38] width 19 height 19
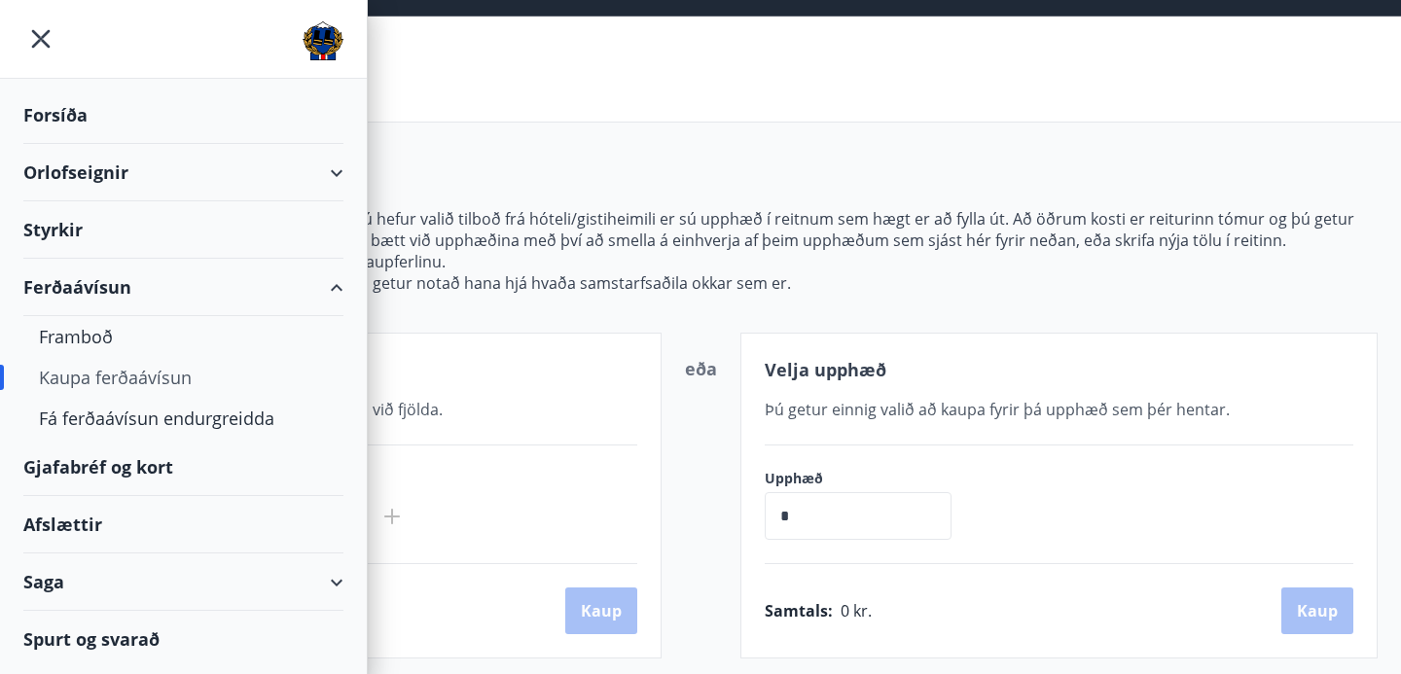
scroll to position [65, 0]
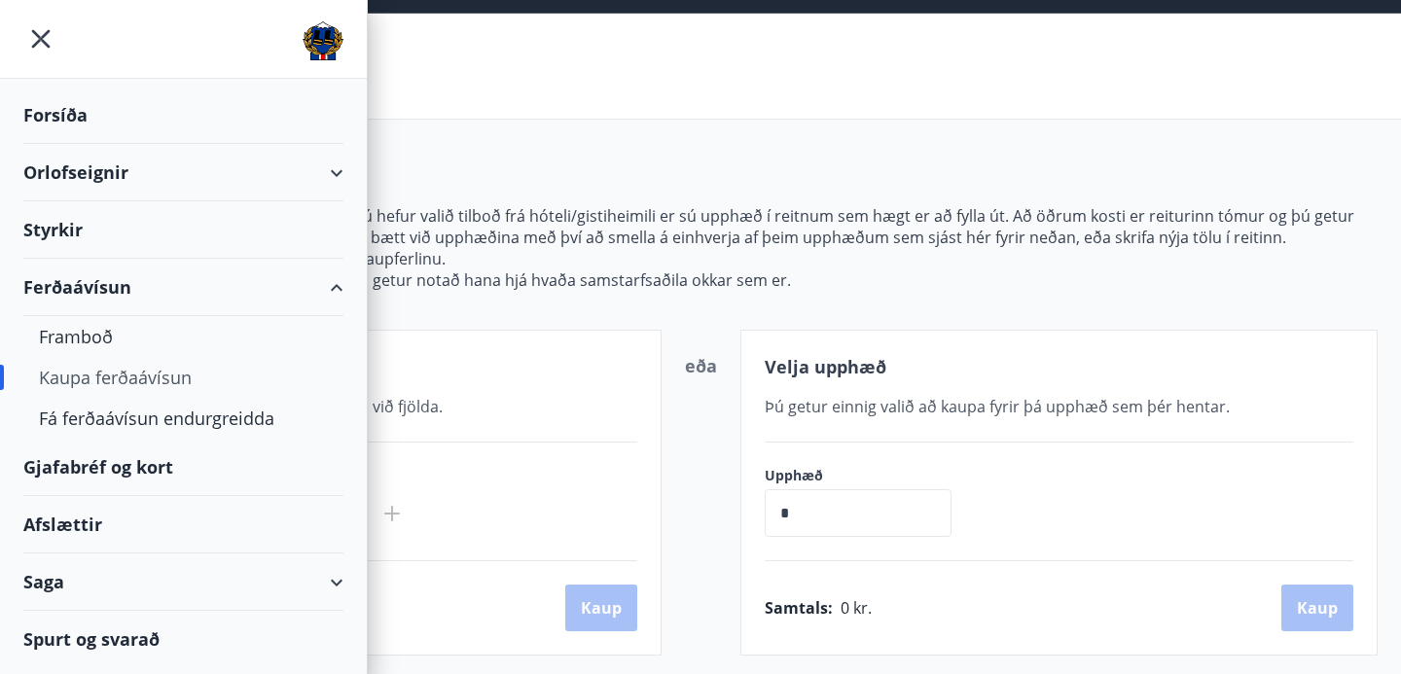
click at [142, 532] on div "Afslættir" at bounding box center [183, 524] width 320 height 57
